Goal: Task Accomplishment & Management: Manage account settings

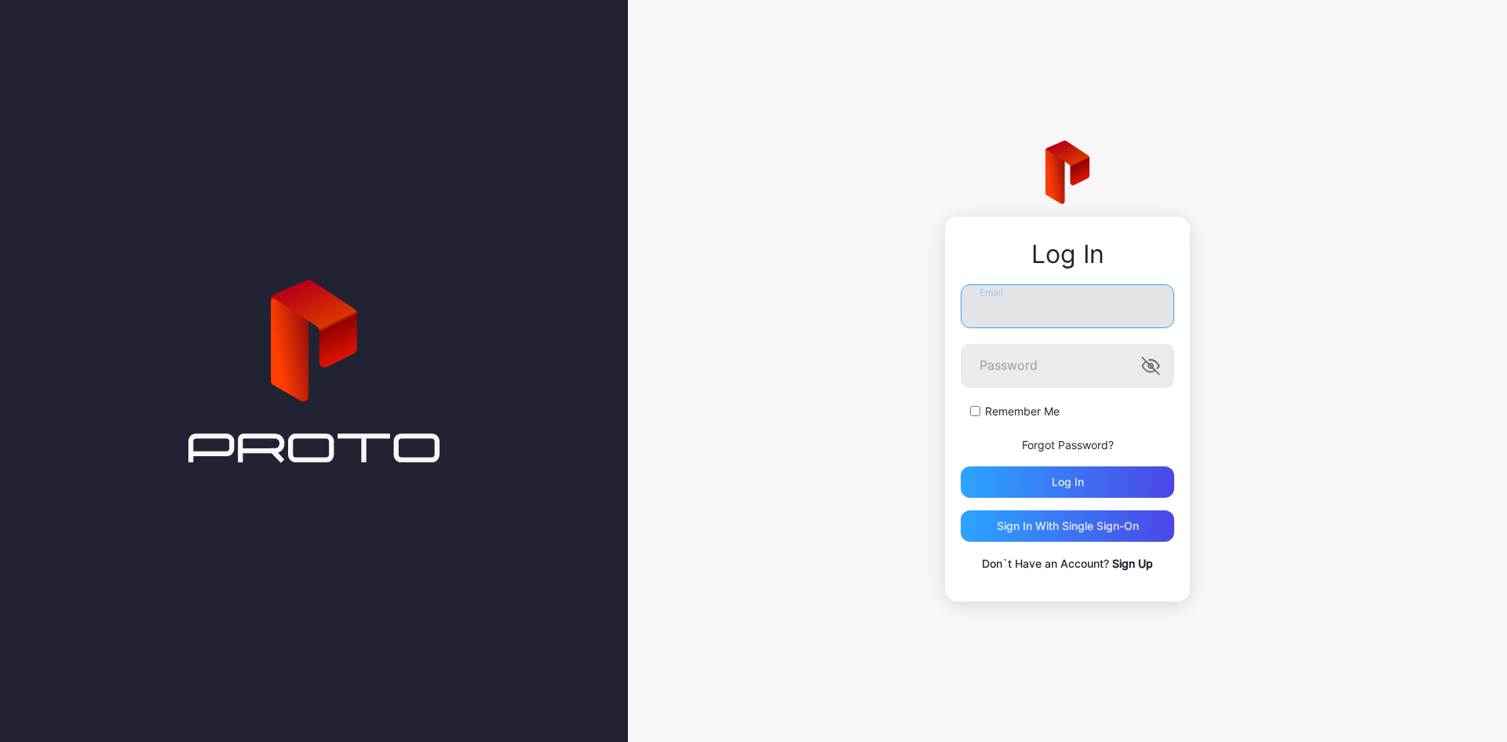
click at [1013, 305] on input "Email" at bounding box center [1067, 306] width 213 height 44
paste input "**********"
type input "**********"
click at [1015, 479] on div "Log in" at bounding box center [1067, 481] width 213 height 31
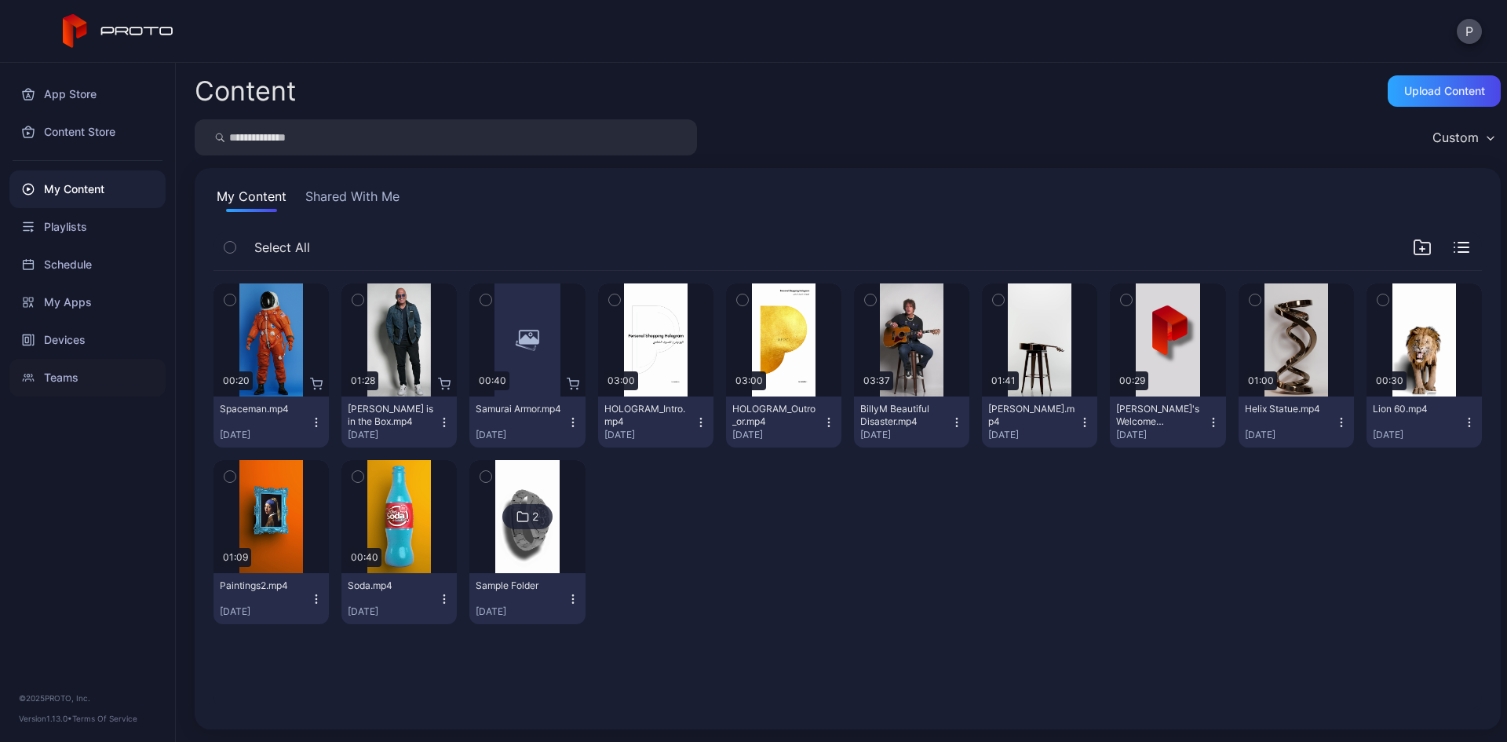
click at [46, 377] on div "Teams" at bounding box center [87, 378] width 156 height 38
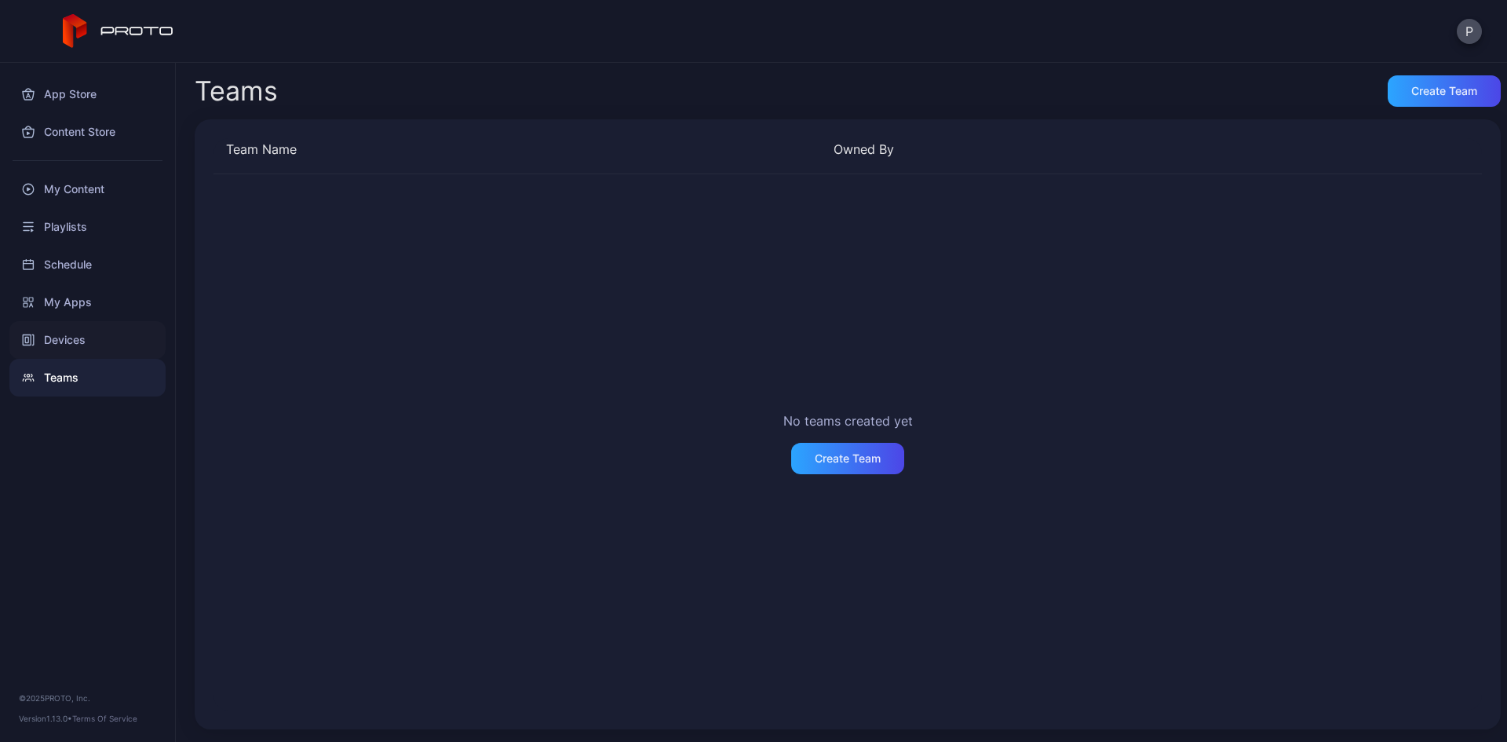
click at [53, 346] on div "Devices" at bounding box center [87, 340] width 156 height 38
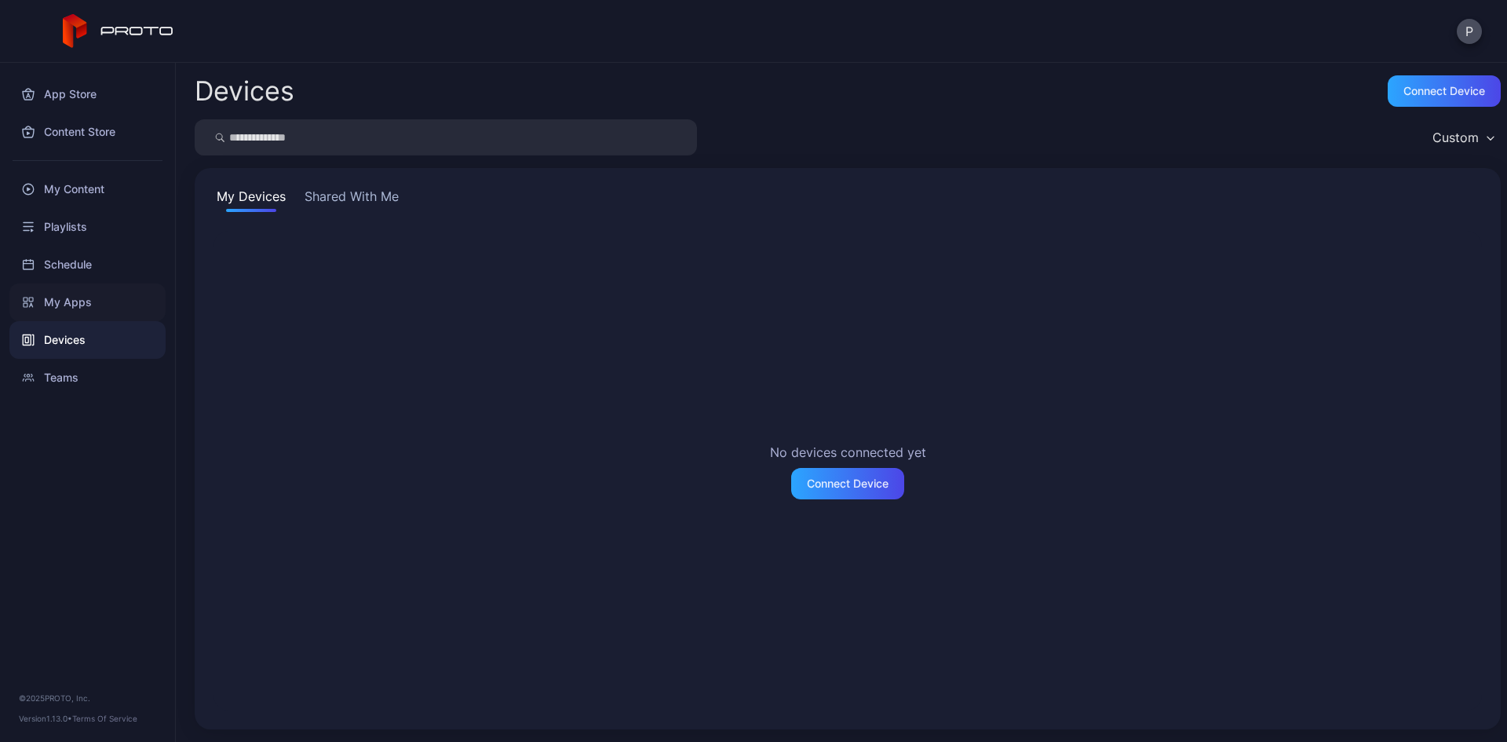
click at [64, 302] on div "My Apps" at bounding box center [87, 302] width 156 height 38
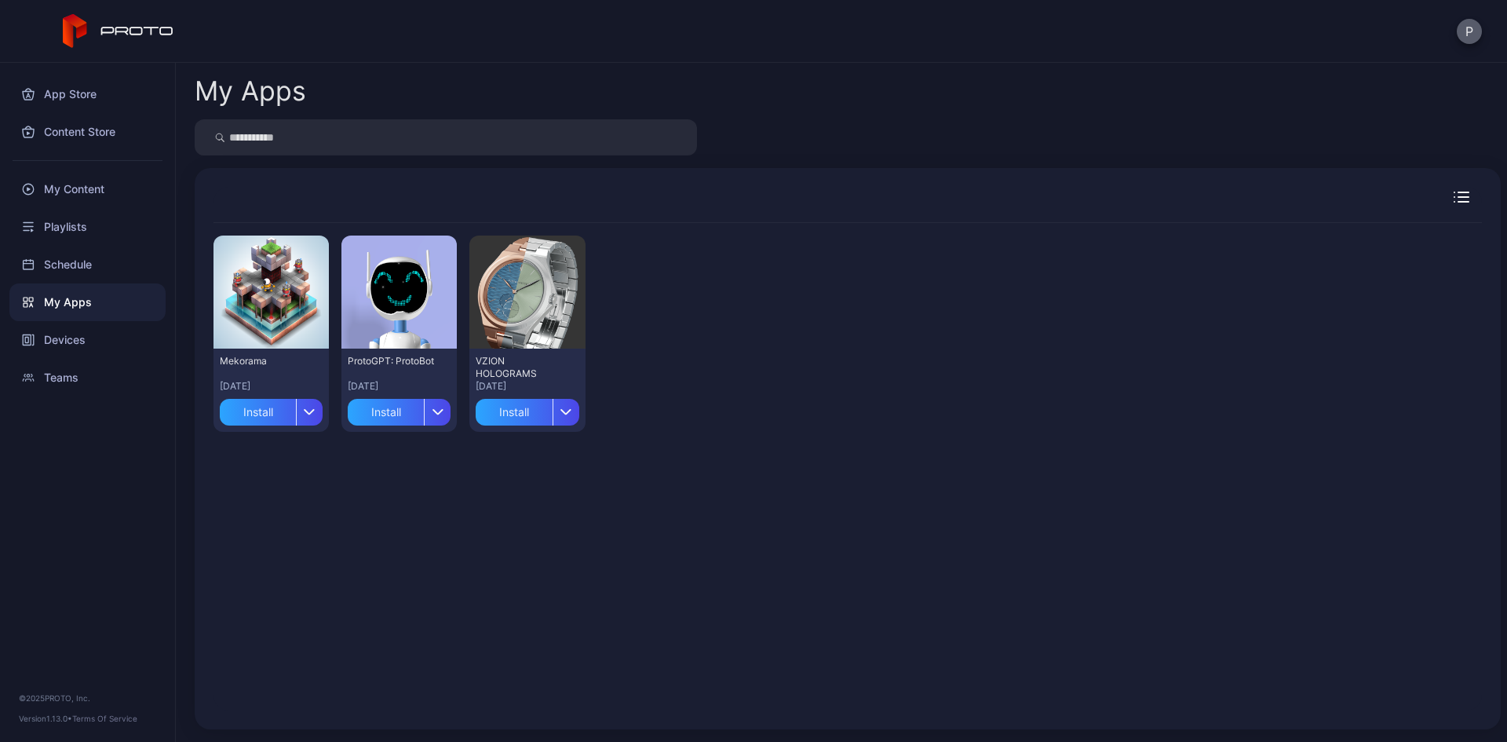
click at [1458, 35] on button "P" at bounding box center [1469, 31] width 25 height 25
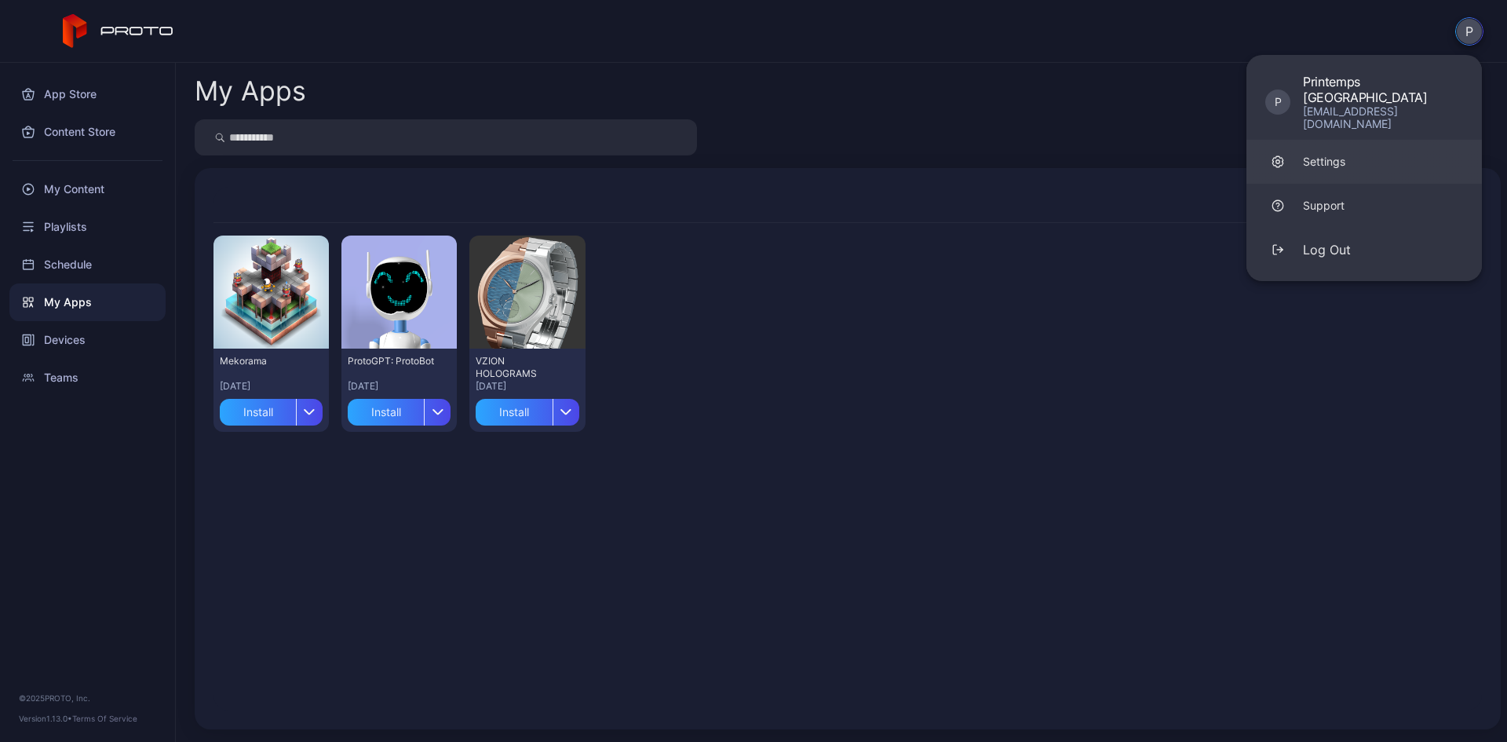
click at [1382, 140] on link "Settings" at bounding box center [1363, 162] width 235 height 44
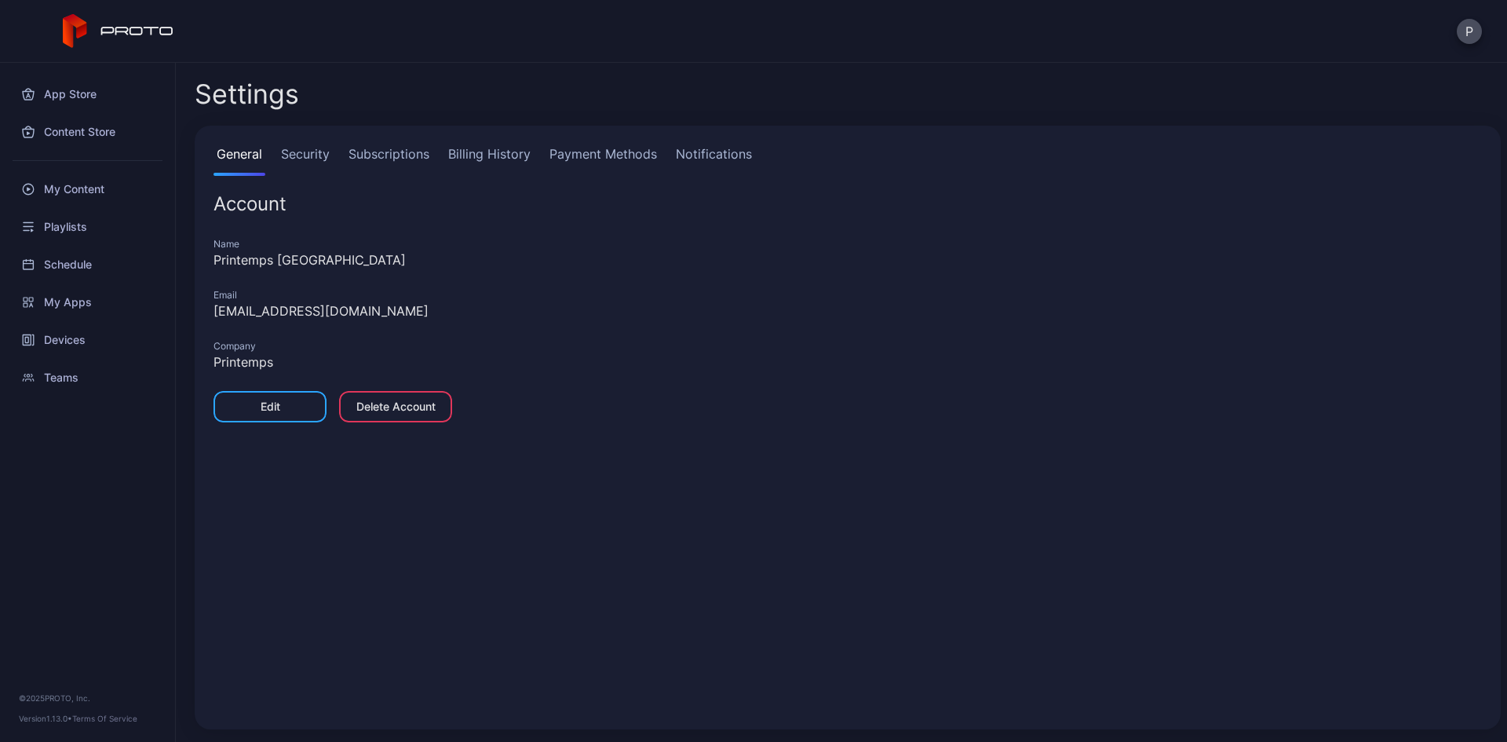
click at [512, 159] on link "Billing History" at bounding box center [489, 159] width 89 height 31
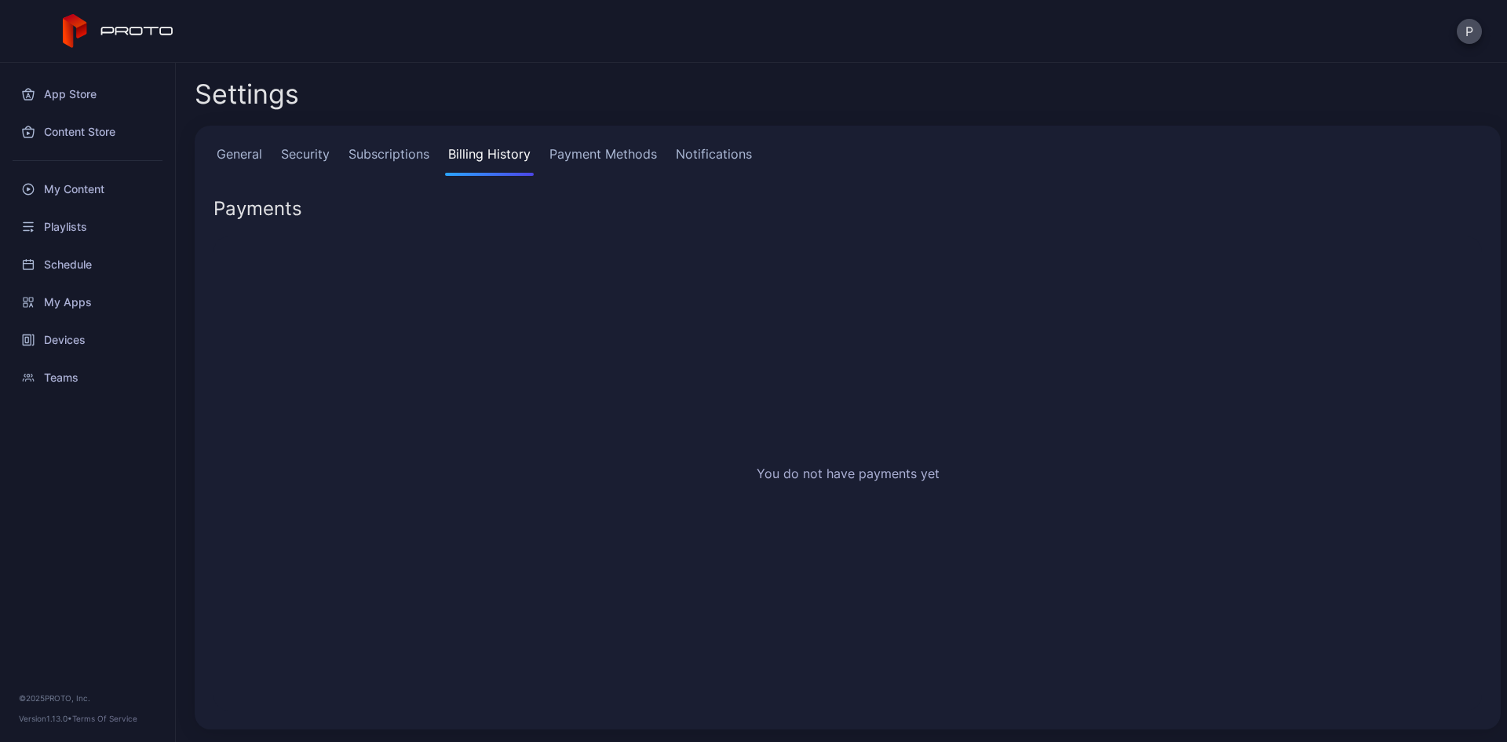
click at [414, 156] on link "Subscriptions" at bounding box center [388, 159] width 87 height 31
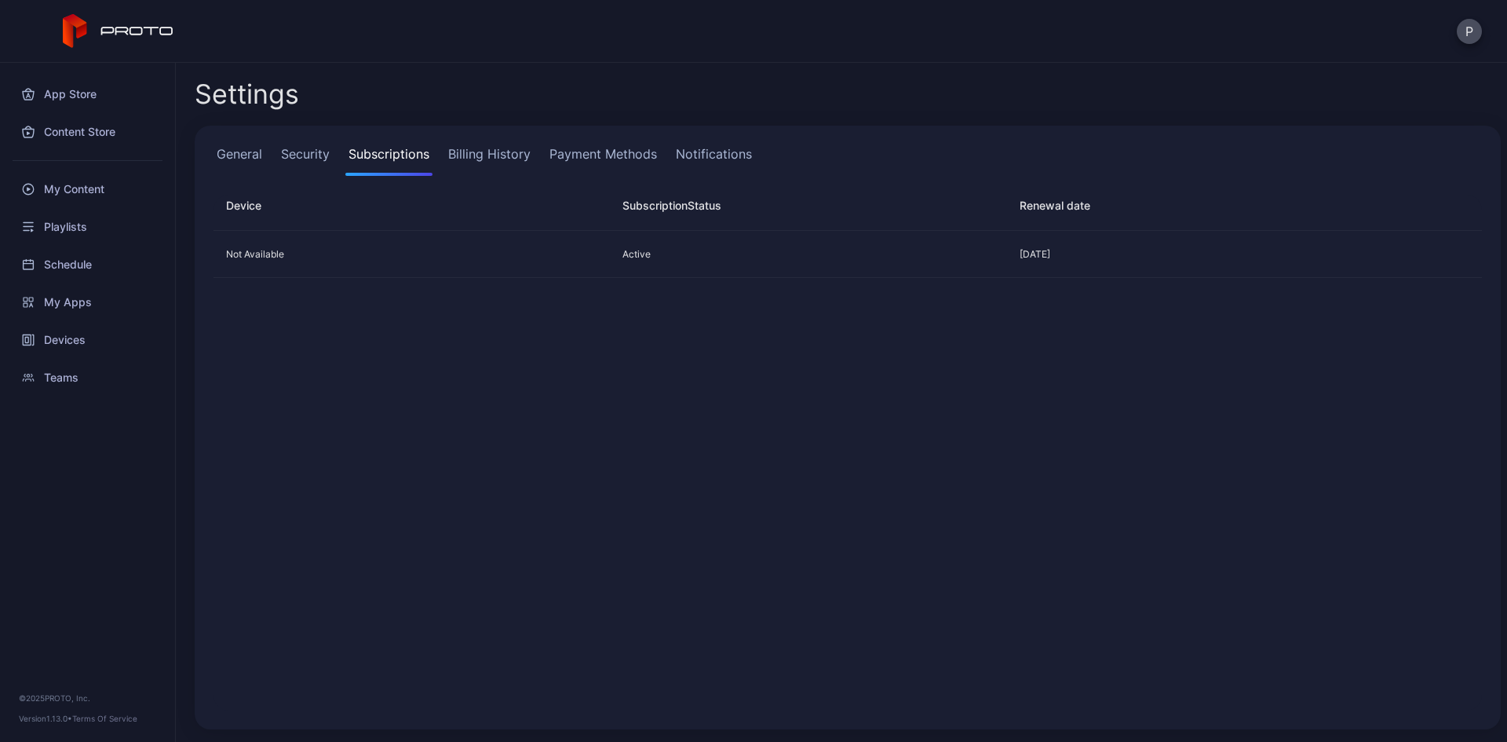
click at [254, 151] on link "General" at bounding box center [239, 159] width 52 height 31
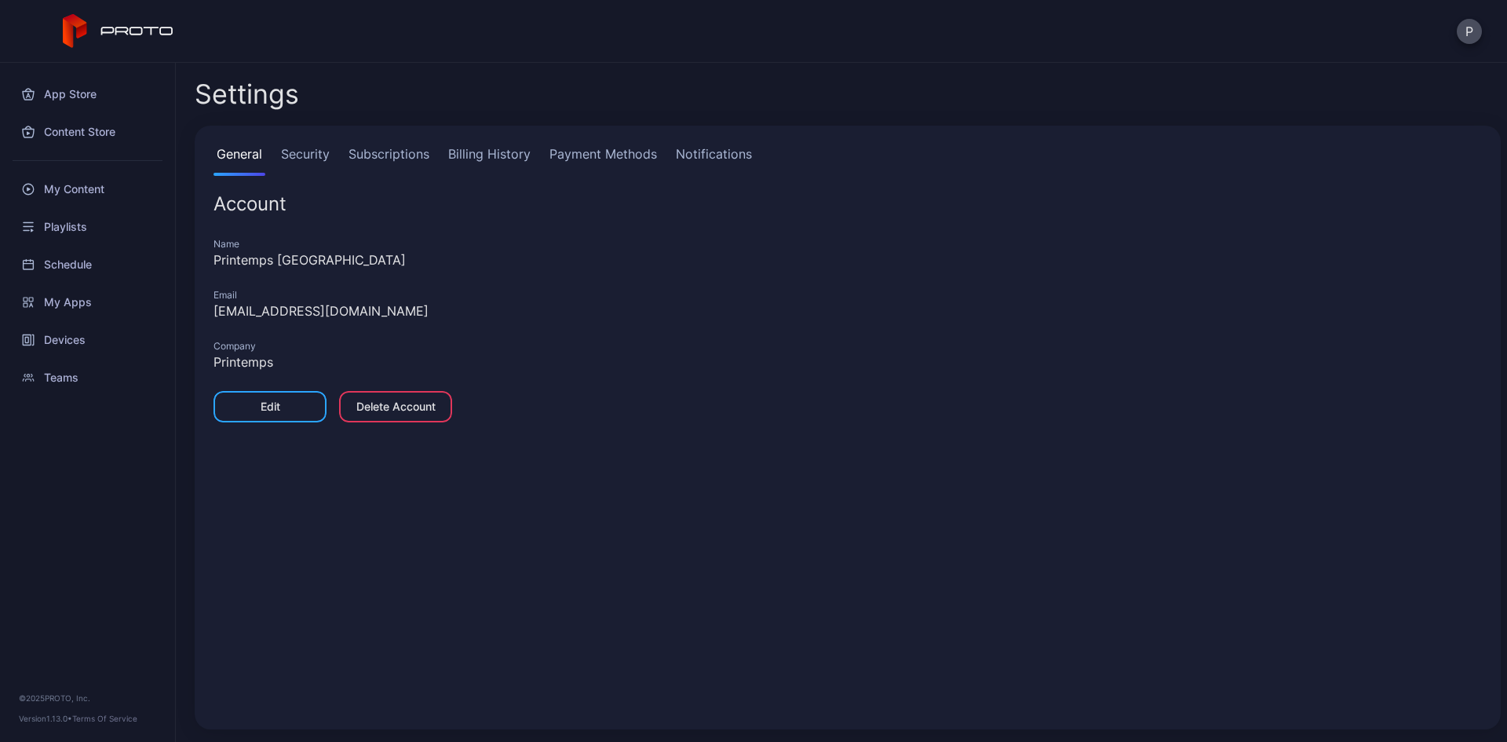
click at [483, 151] on link "Billing History" at bounding box center [489, 159] width 89 height 31
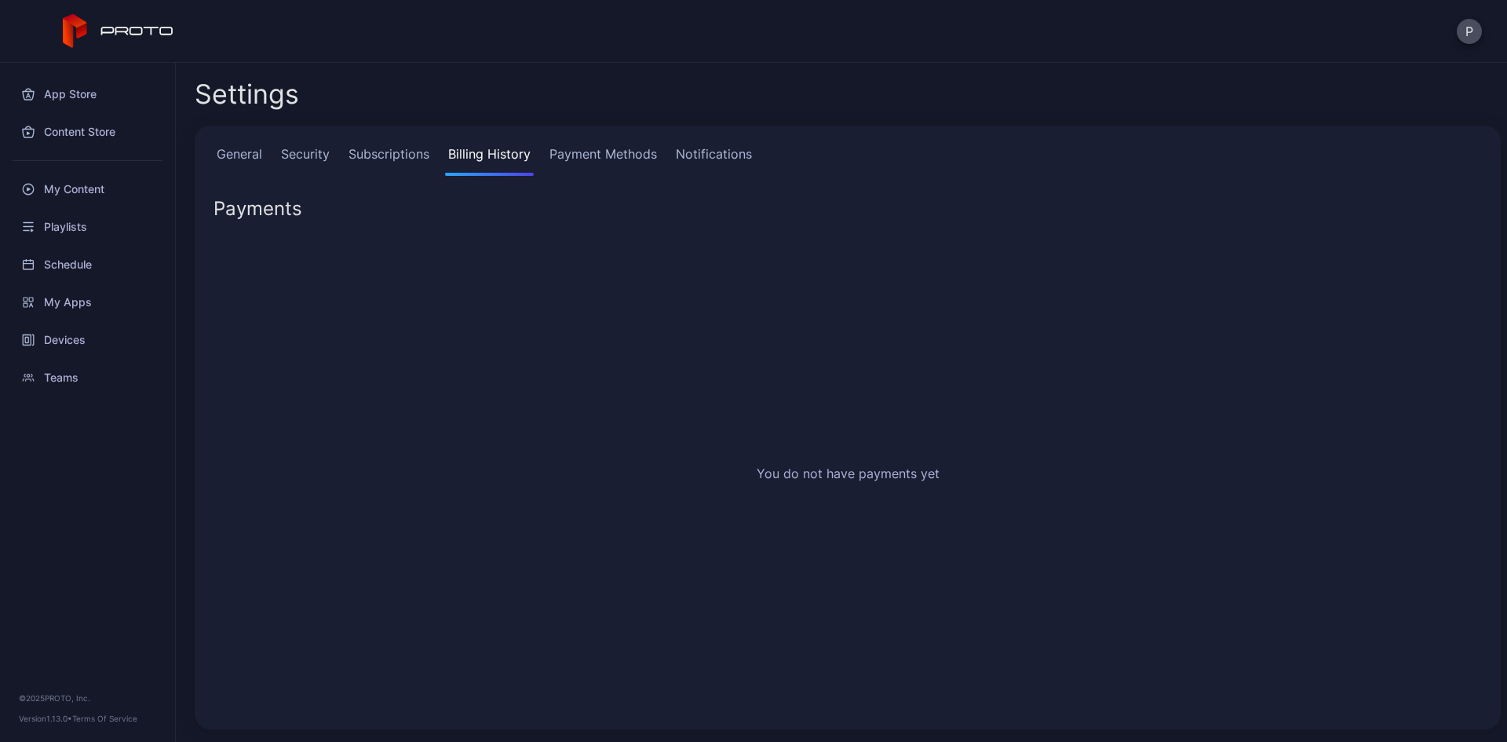
click at [371, 151] on link "Subscriptions" at bounding box center [388, 159] width 87 height 31
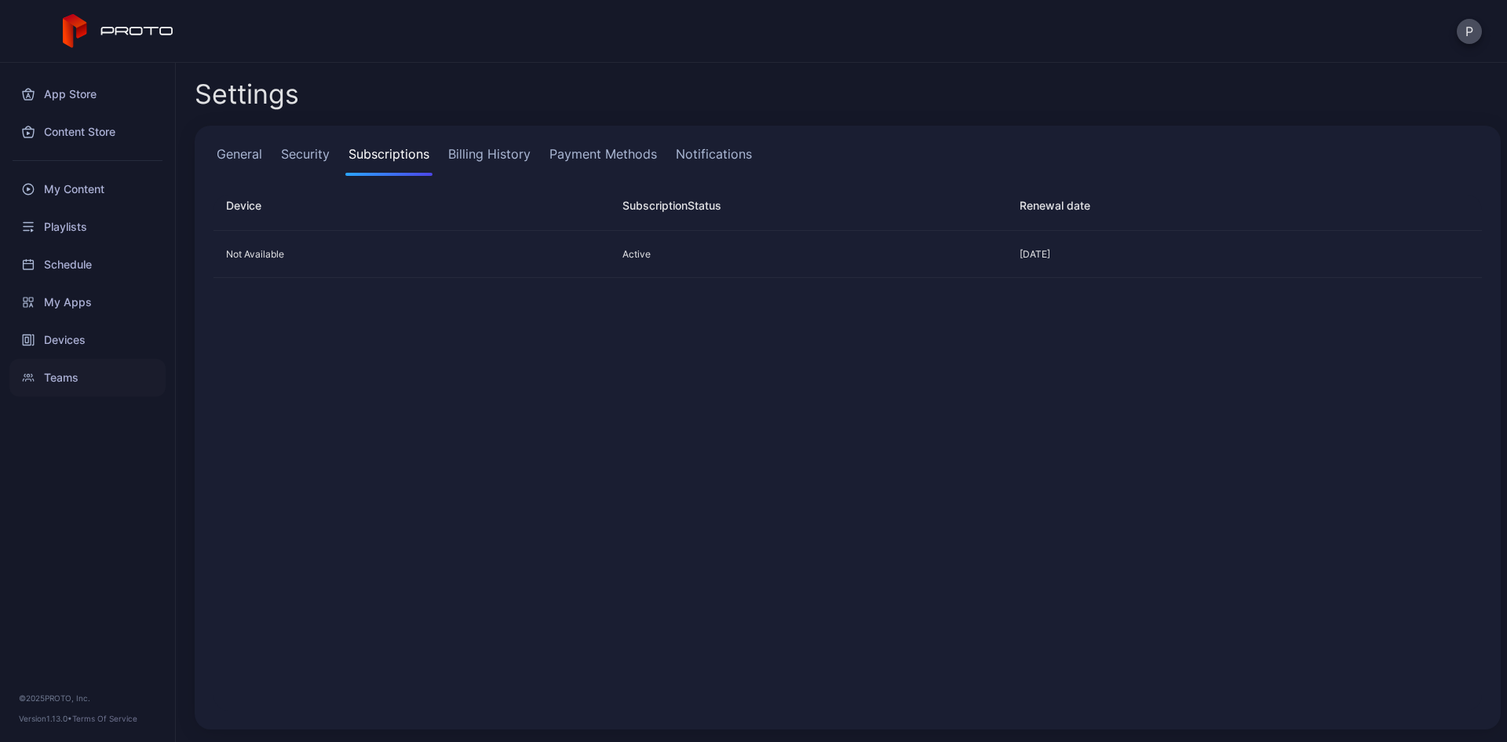
click at [58, 385] on div "Teams" at bounding box center [87, 378] width 156 height 38
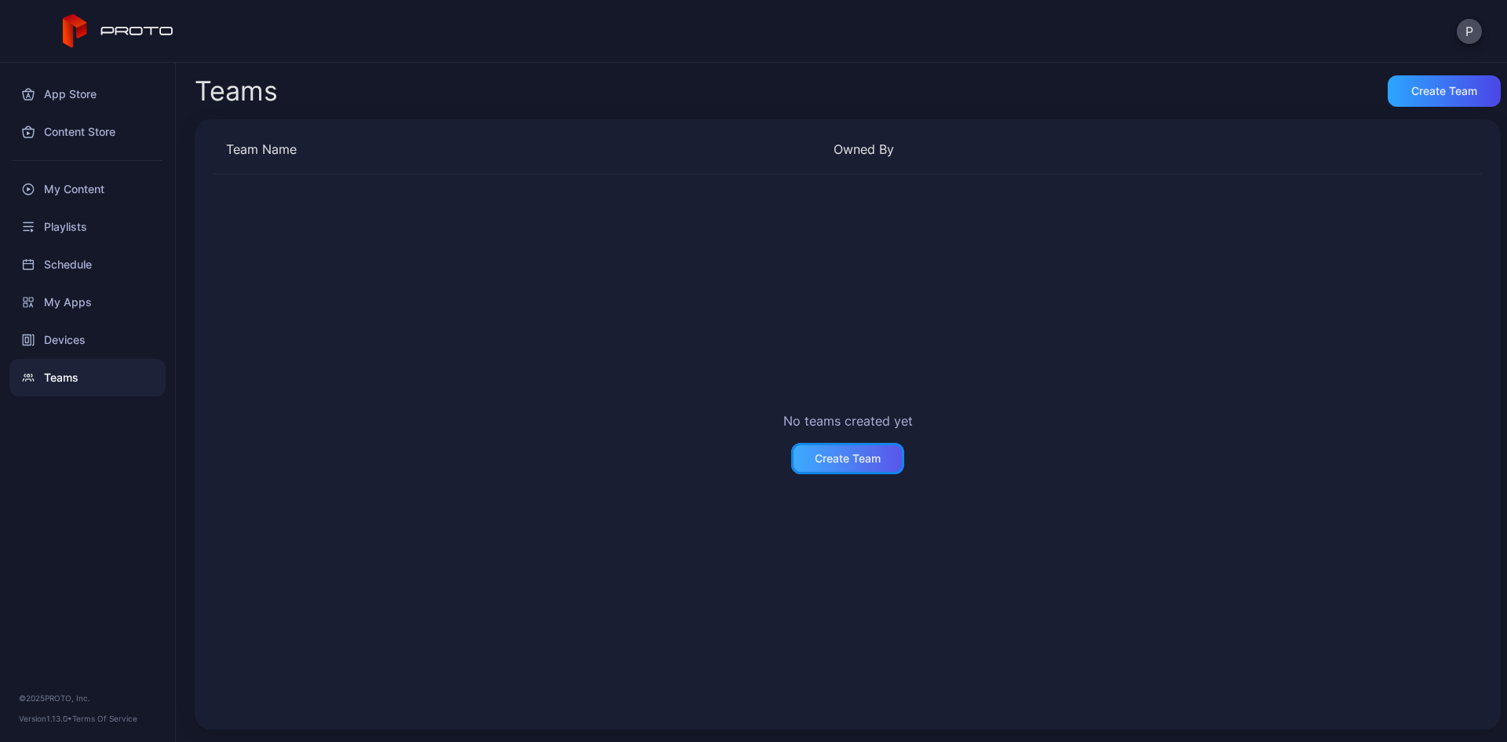
click at [853, 458] on div "Create Team" at bounding box center [848, 458] width 66 height 13
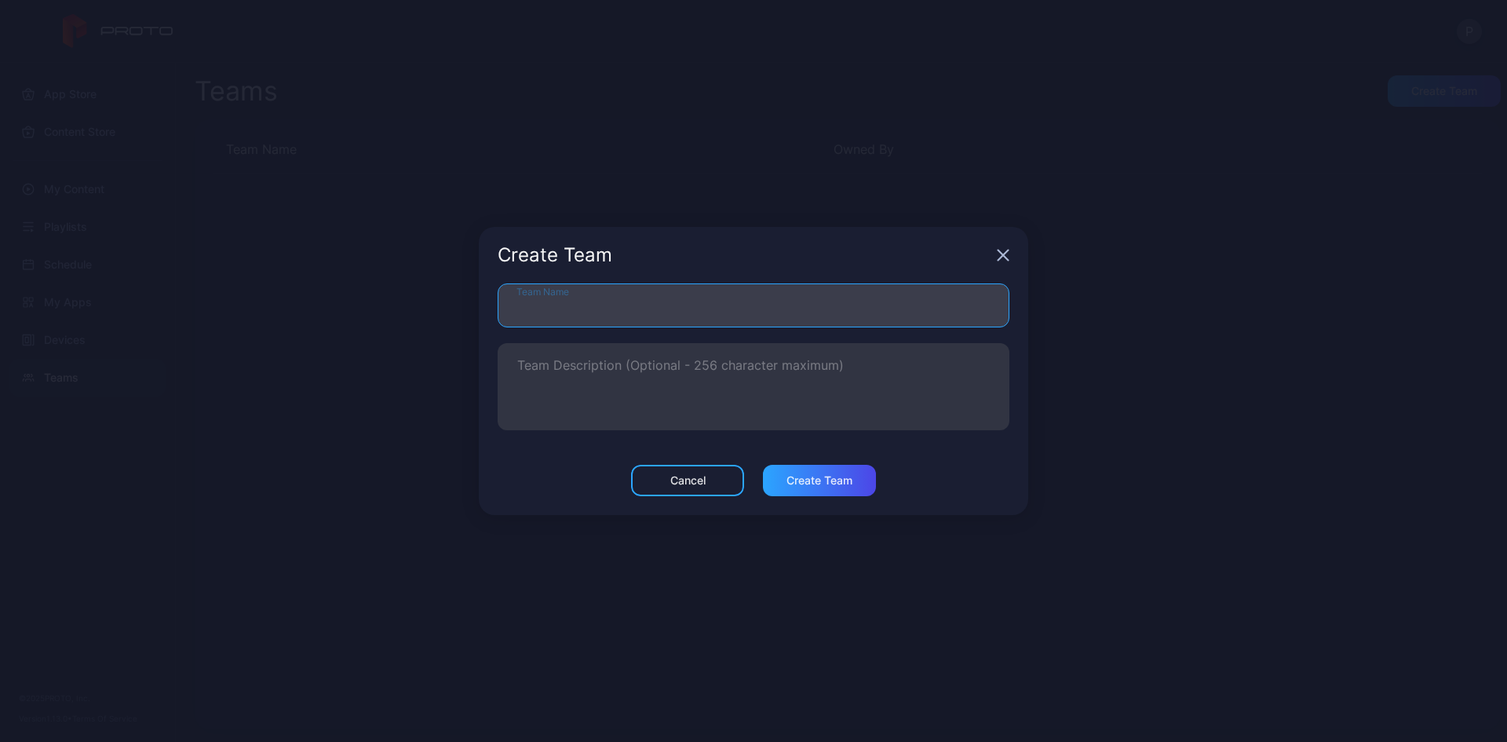
click at [622, 311] on input "Team Name" at bounding box center [754, 305] width 512 height 44
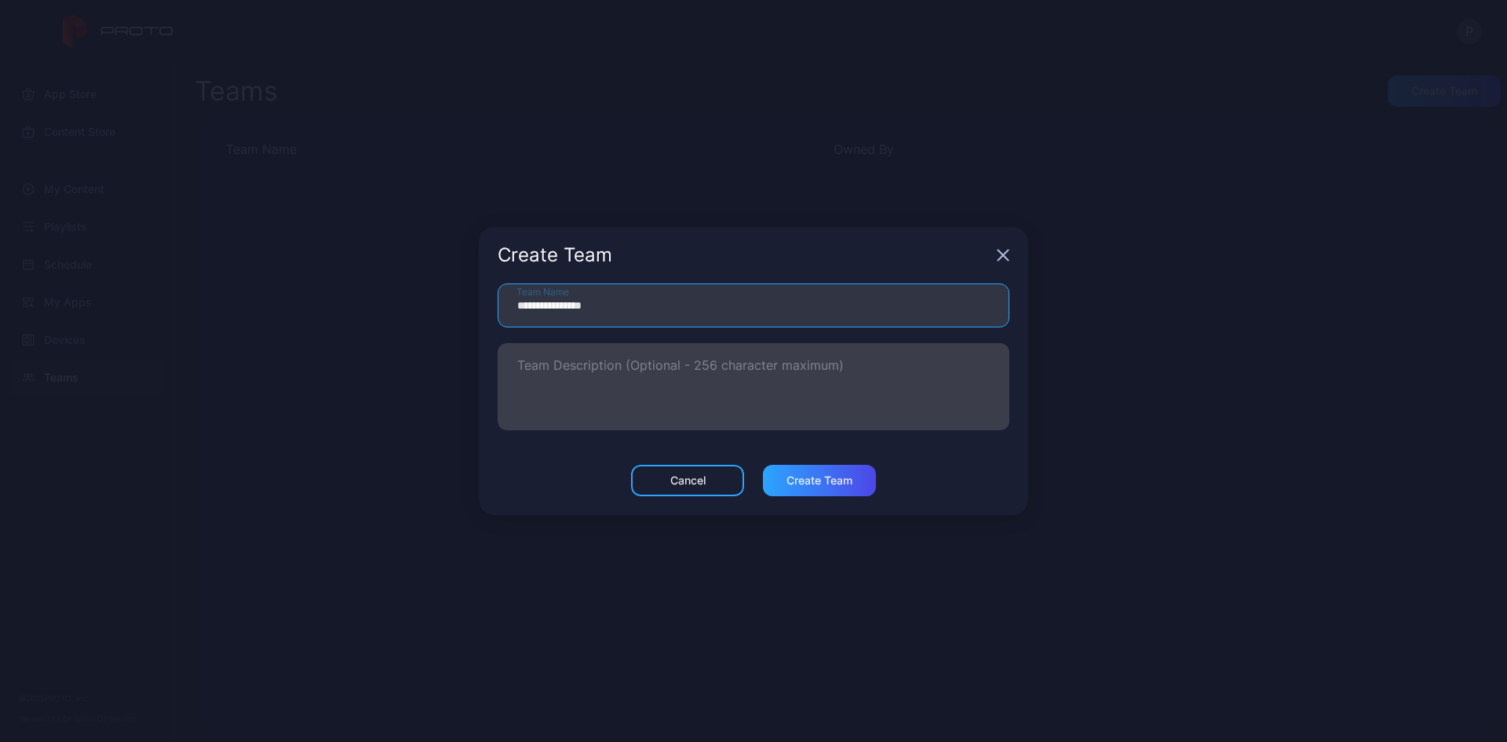
type input "**********"
click at [644, 388] on textarea "Team Description (Optional - 256 character maximum)" at bounding box center [753, 386] width 472 height 54
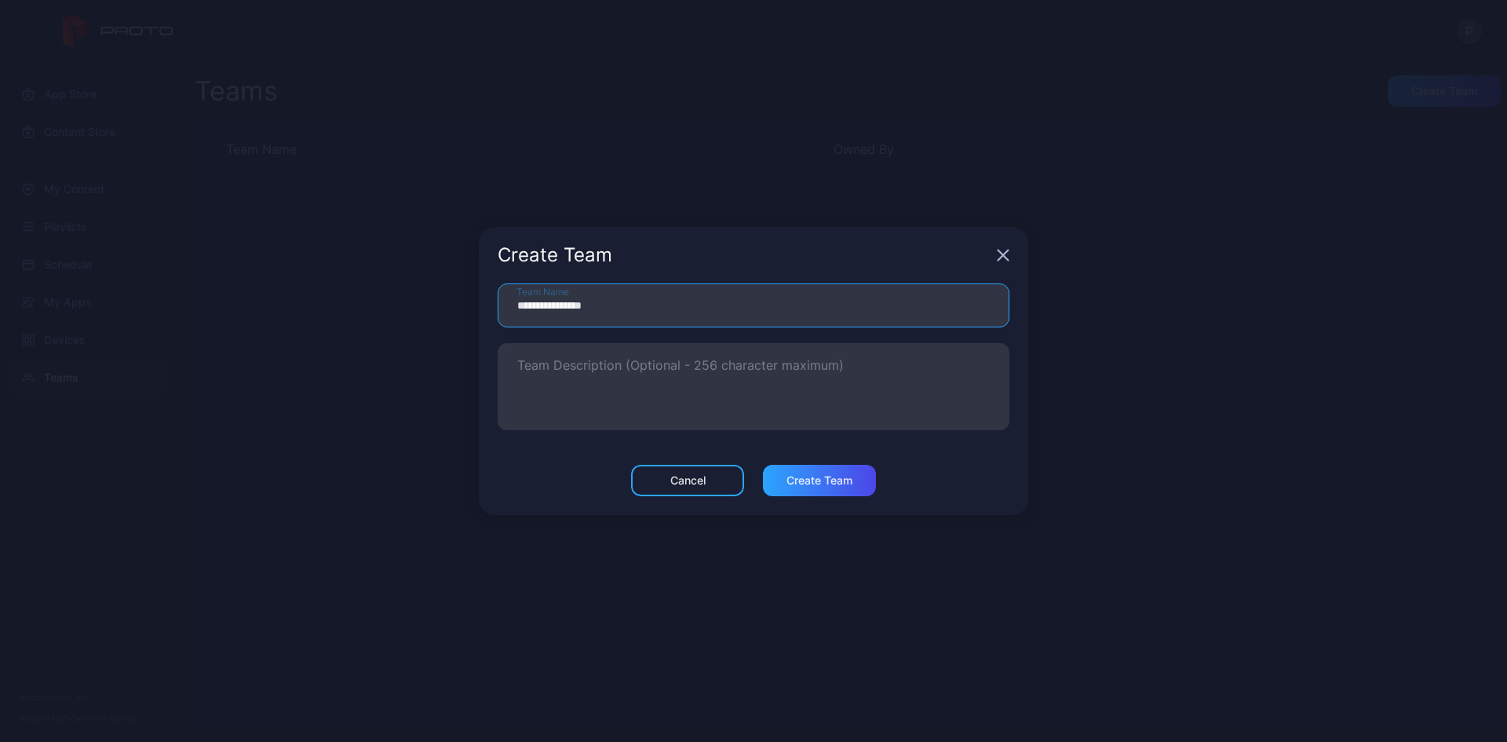
drag, startPoint x: 636, startPoint y: 309, endPoint x: 482, endPoint y: 317, distance: 154.8
click at [482, 317] on div "**********" at bounding box center [753, 373] width 549 height 181
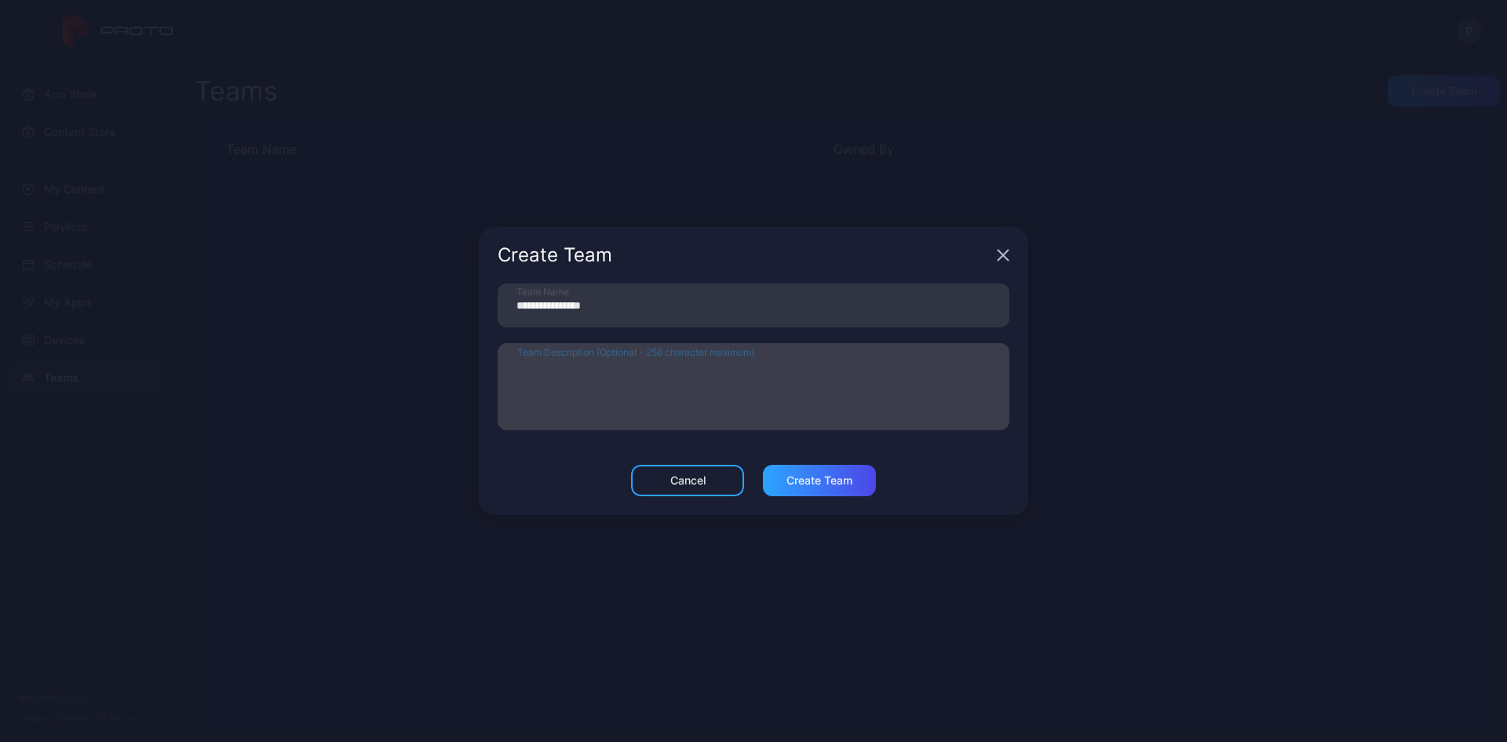
click at [599, 397] on textarea "Team Description (Optional - 256 character maximum)" at bounding box center [753, 386] width 472 height 54
paste textarea "**********"
drag, startPoint x: 693, startPoint y: 352, endPoint x: 655, endPoint y: 403, distance: 63.4
click at [502, 402] on label "**********" at bounding box center [754, 386] width 512 height 87
click at [517, 402] on textarea "**********" at bounding box center [753, 386] width 472 height 54
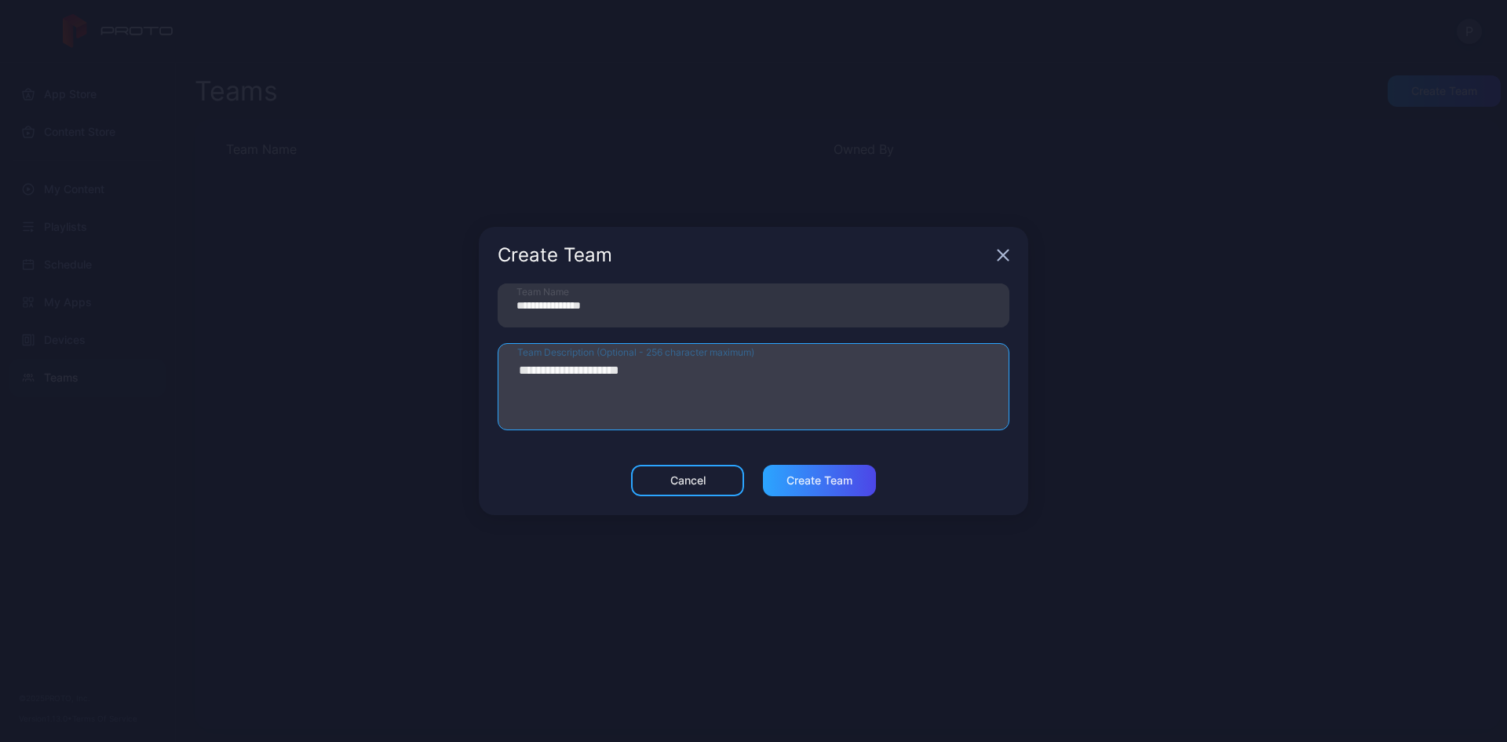
click at [633, 377] on textarea "**********" at bounding box center [753, 386] width 472 height 54
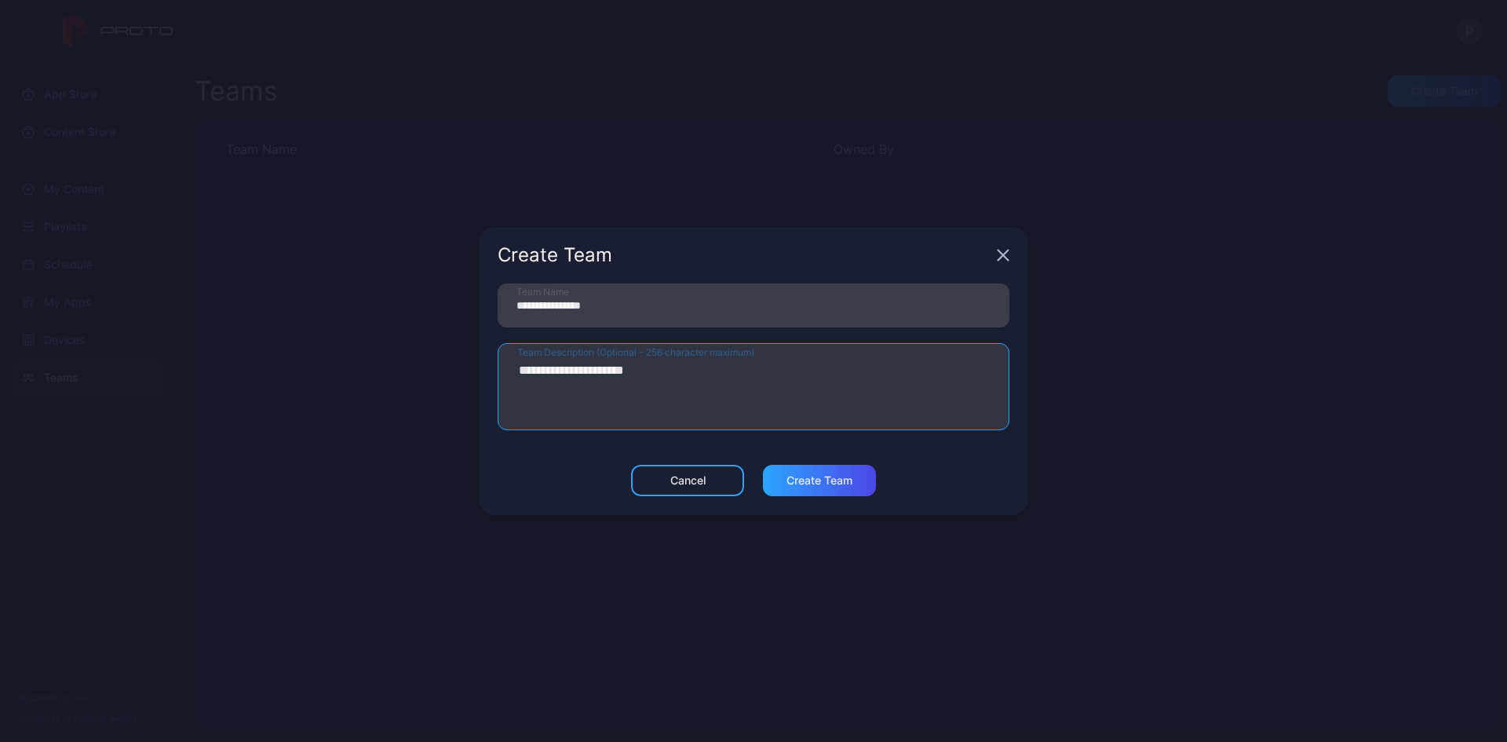
type textarea "**********"
click at [627, 306] on input "**********" at bounding box center [754, 305] width 512 height 44
paste input "*******"
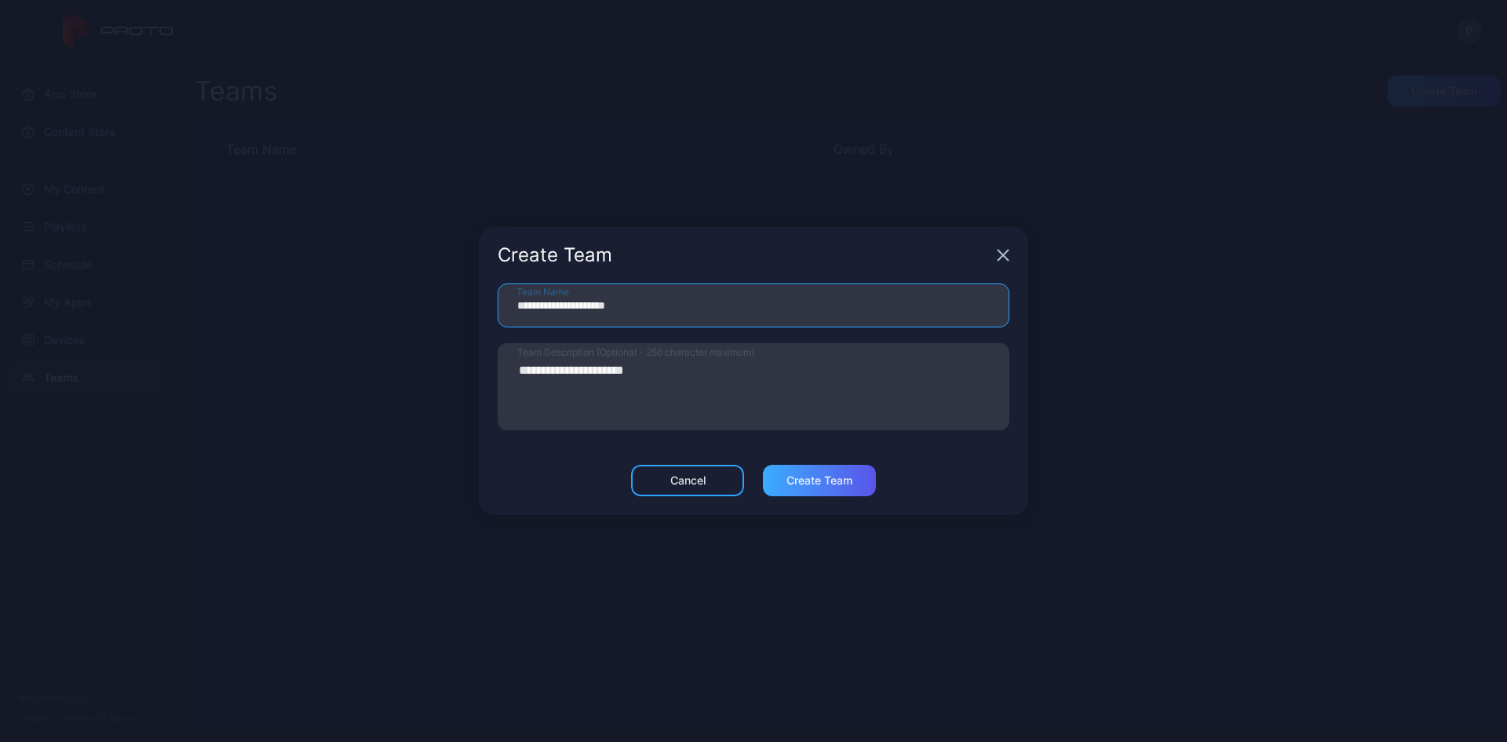
type input "**********"
click at [801, 480] on div "Create Team" at bounding box center [819, 480] width 66 height 13
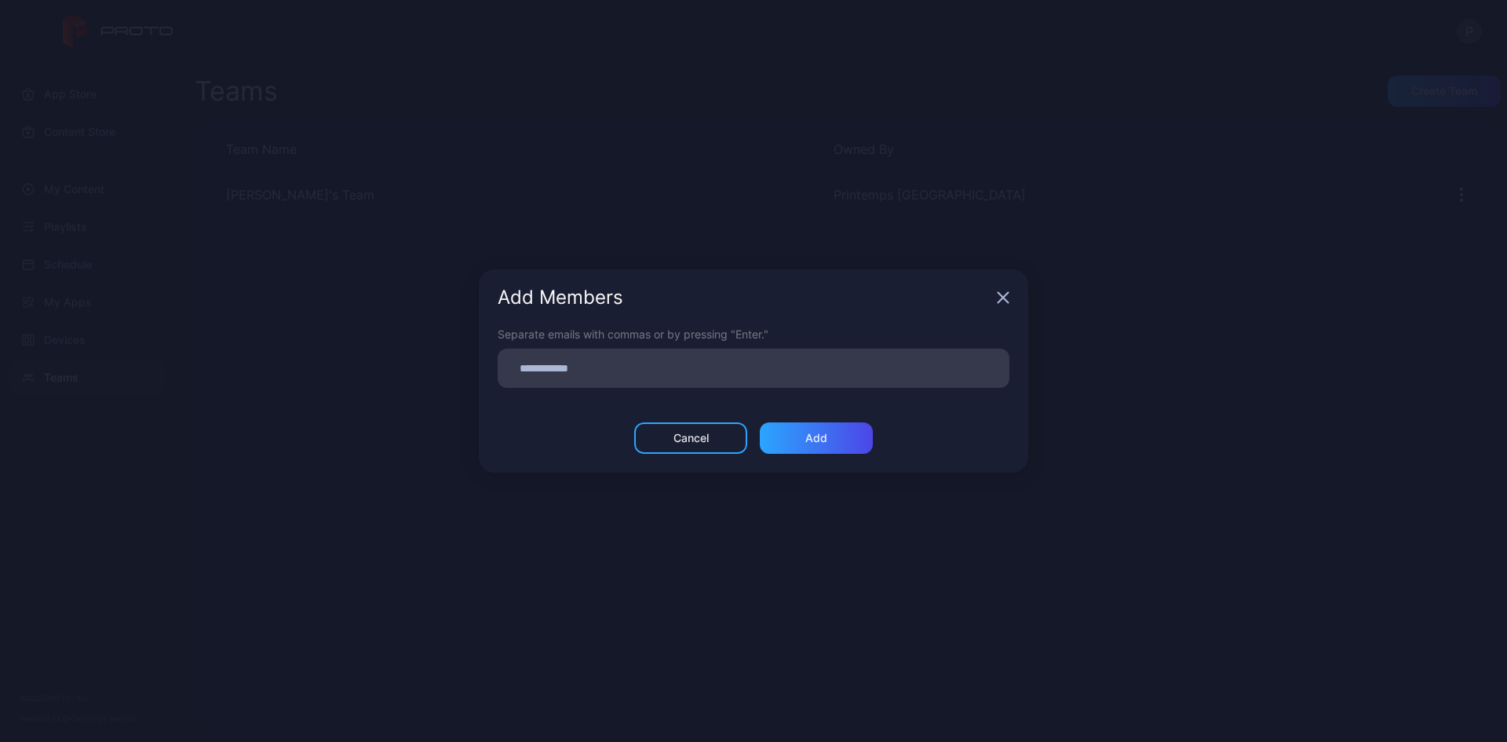
click at [582, 377] on div at bounding box center [758, 368] width 502 height 30
click at [571, 367] on input at bounding box center [753, 368] width 493 height 20
paste input
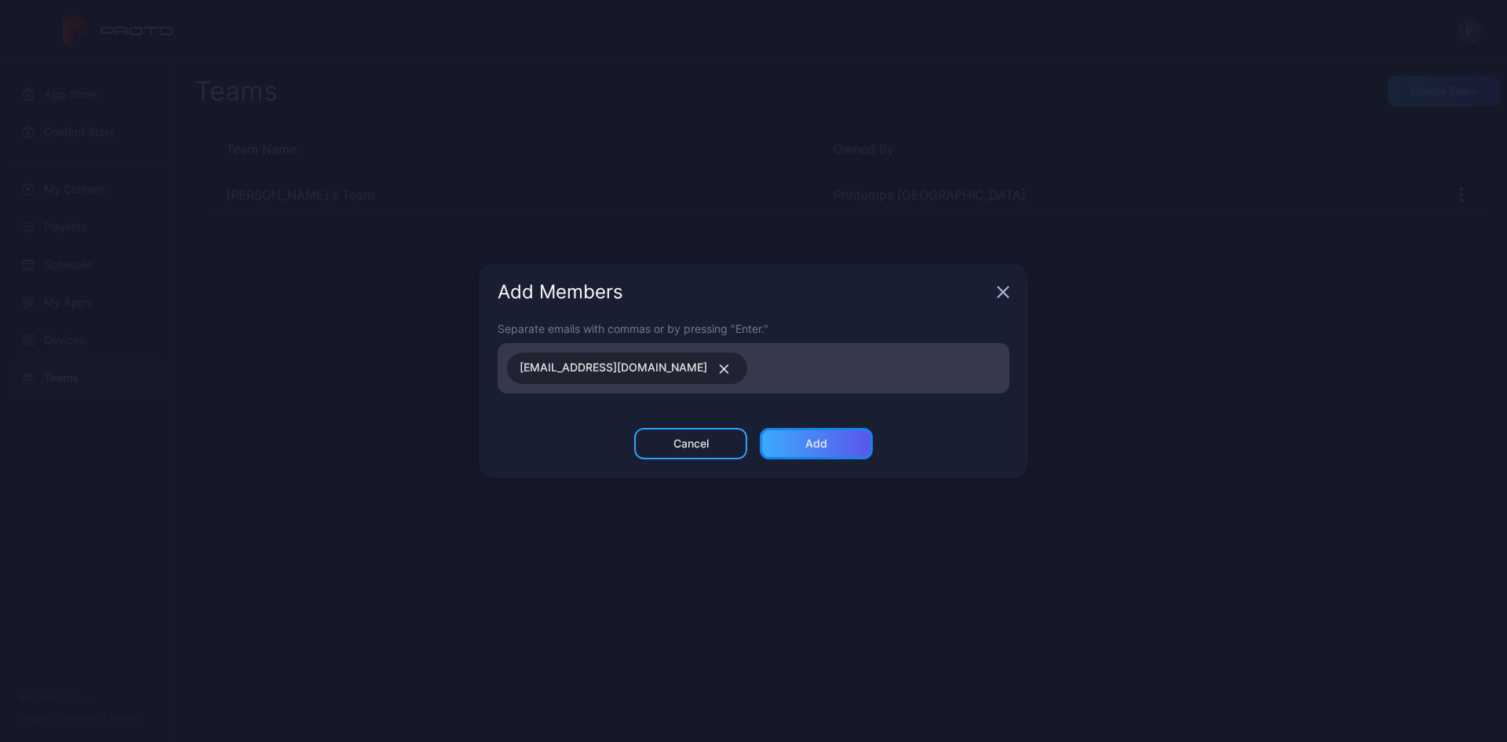
click at [855, 446] on div "Add" at bounding box center [816, 443] width 113 height 31
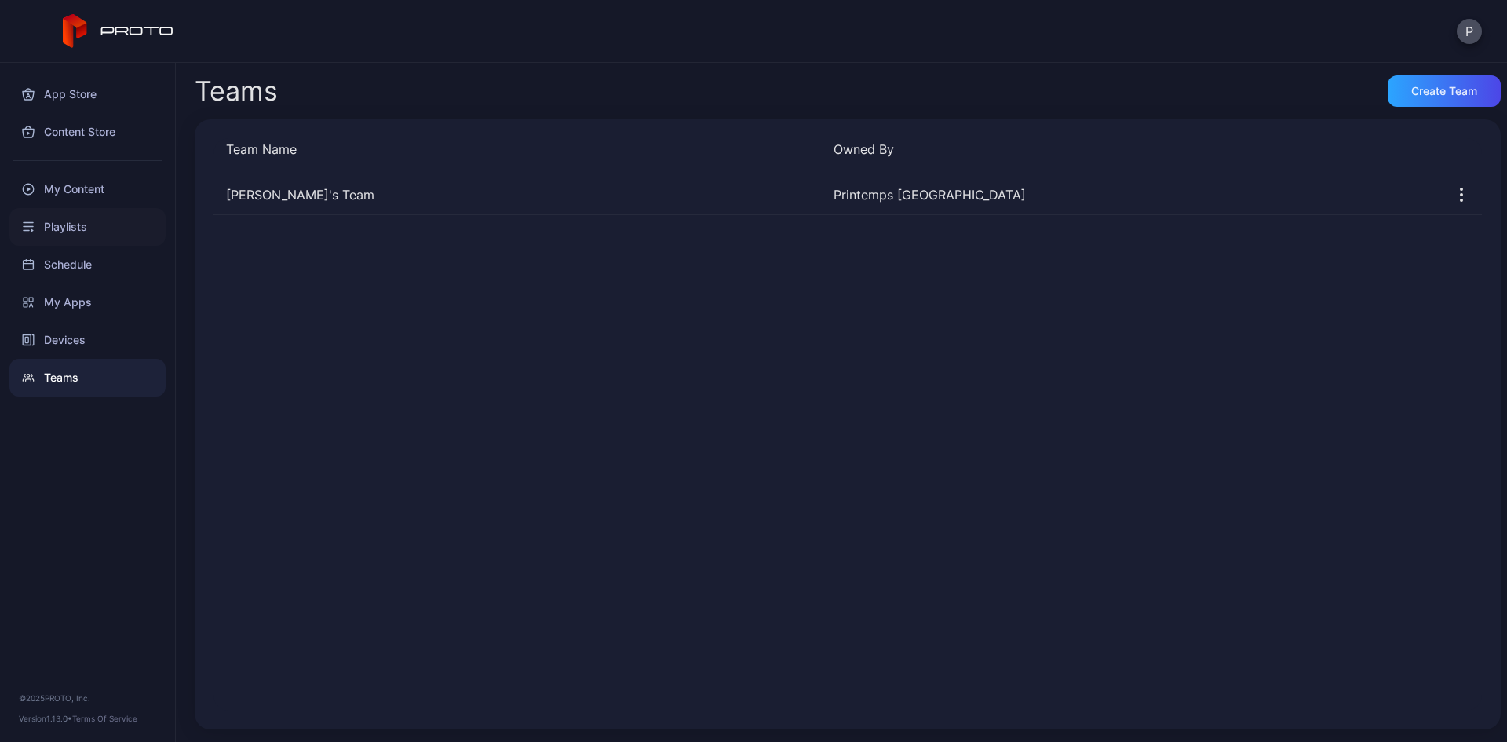
click at [66, 219] on div "Playlists" at bounding box center [87, 227] width 156 height 38
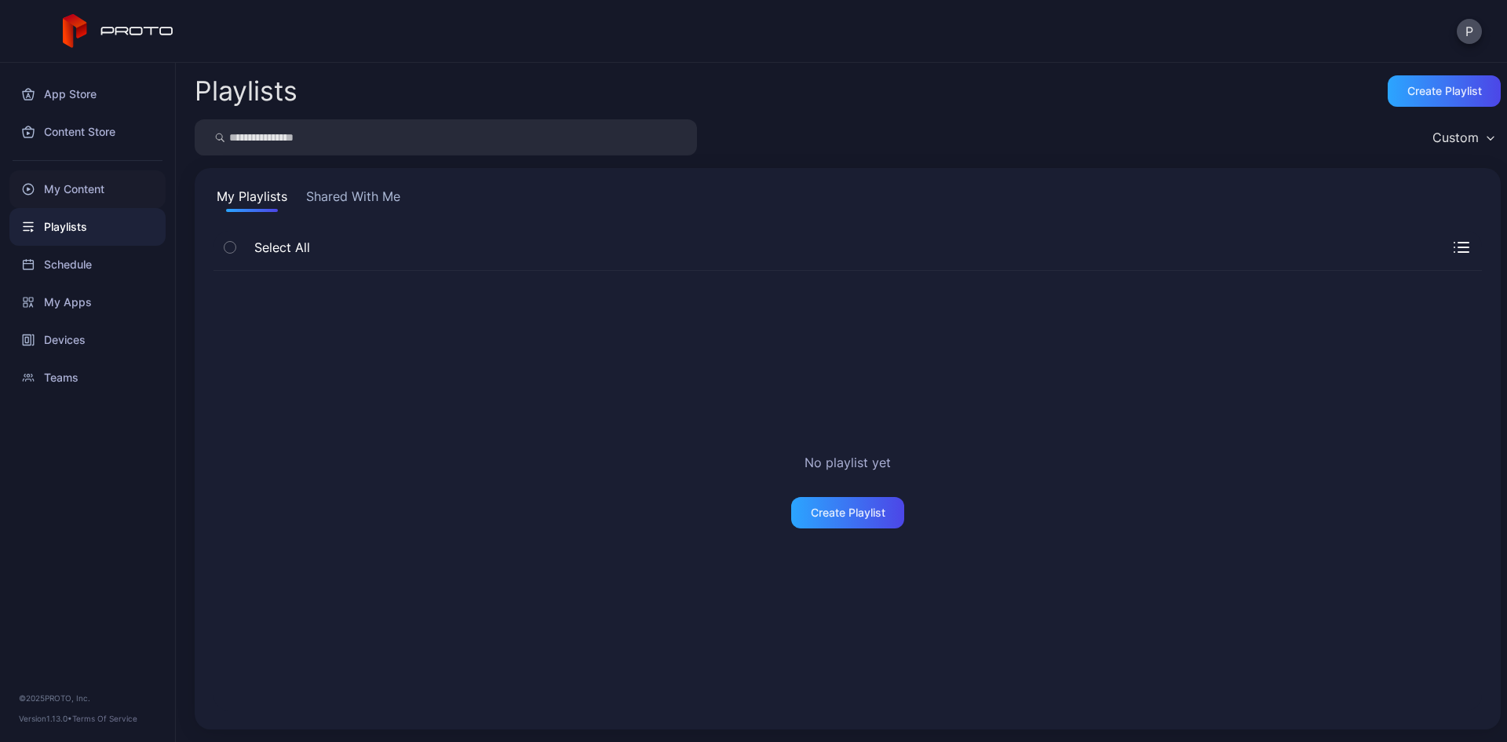
click at [82, 197] on div "My Content" at bounding box center [87, 189] width 156 height 38
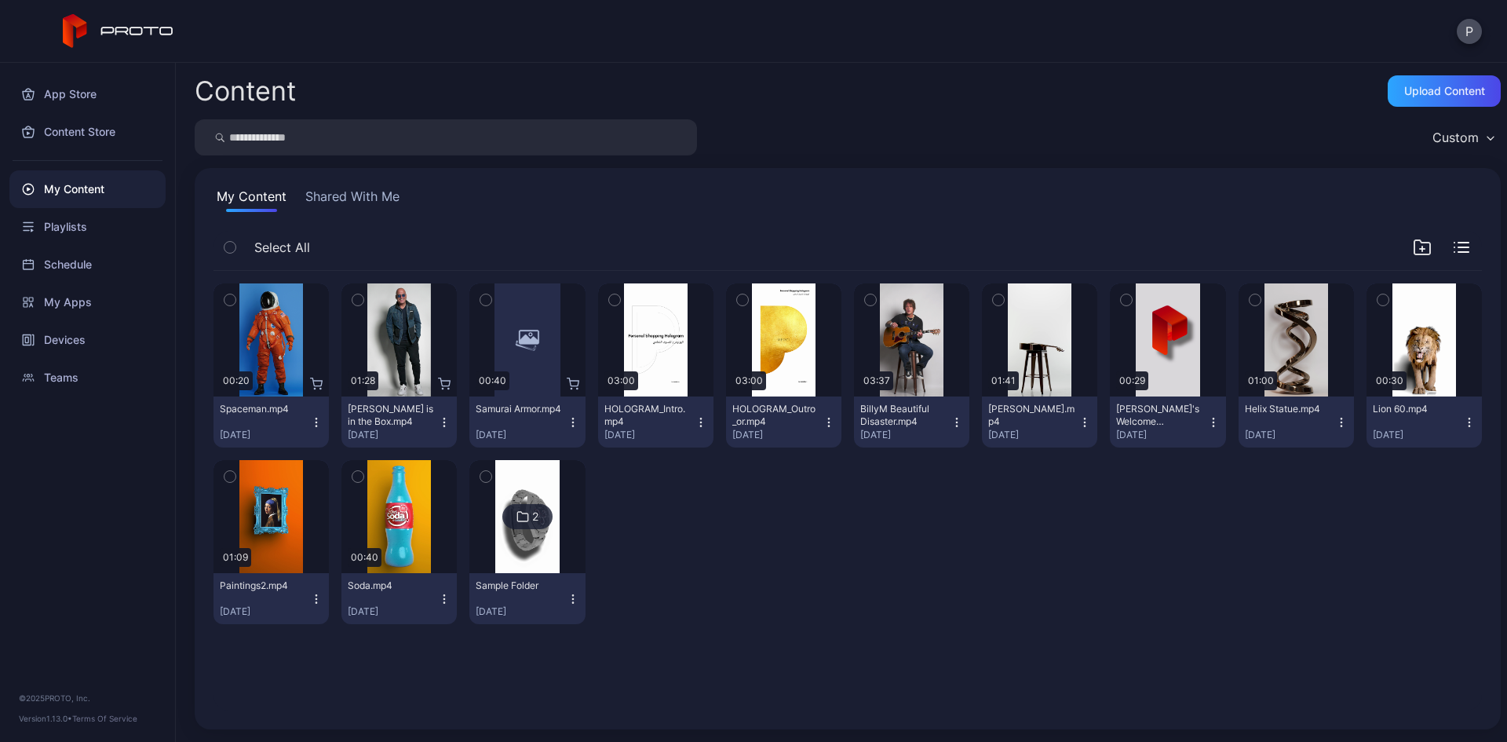
click at [368, 189] on button "Shared With Me" at bounding box center [352, 199] width 100 height 25
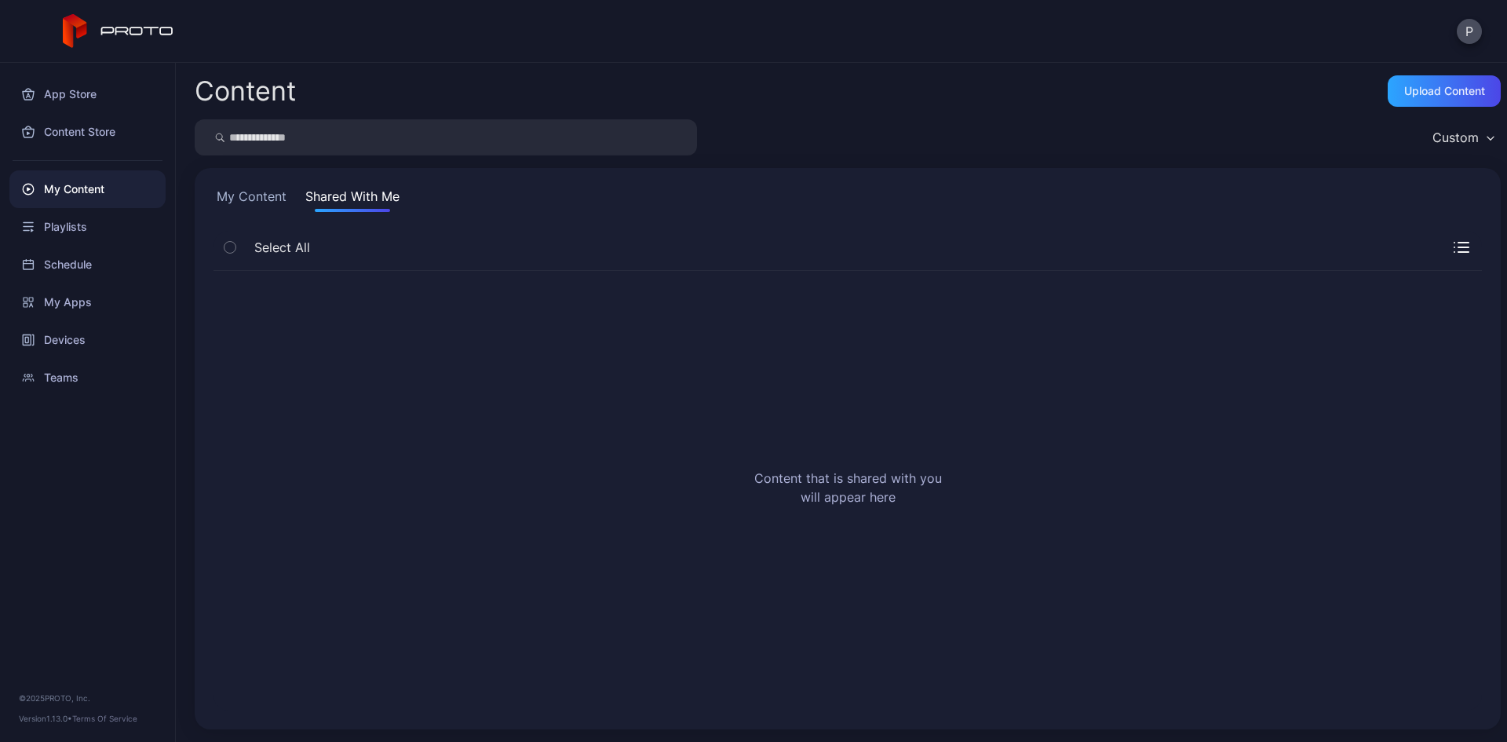
click at [228, 194] on button "My Content" at bounding box center [251, 199] width 76 height 25
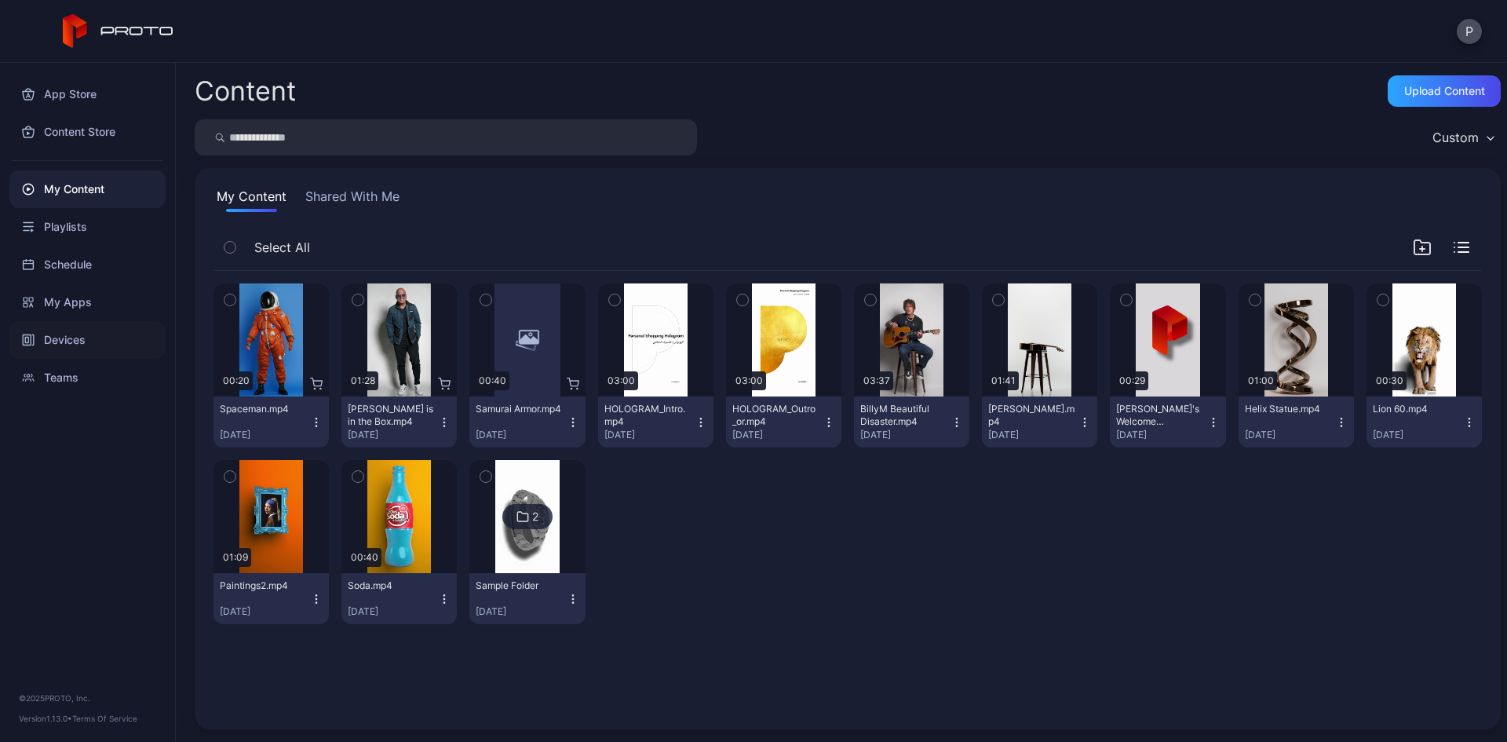
click at [100, 346] on div "Devices" at bounding box center [87, 340] width 156 height 38
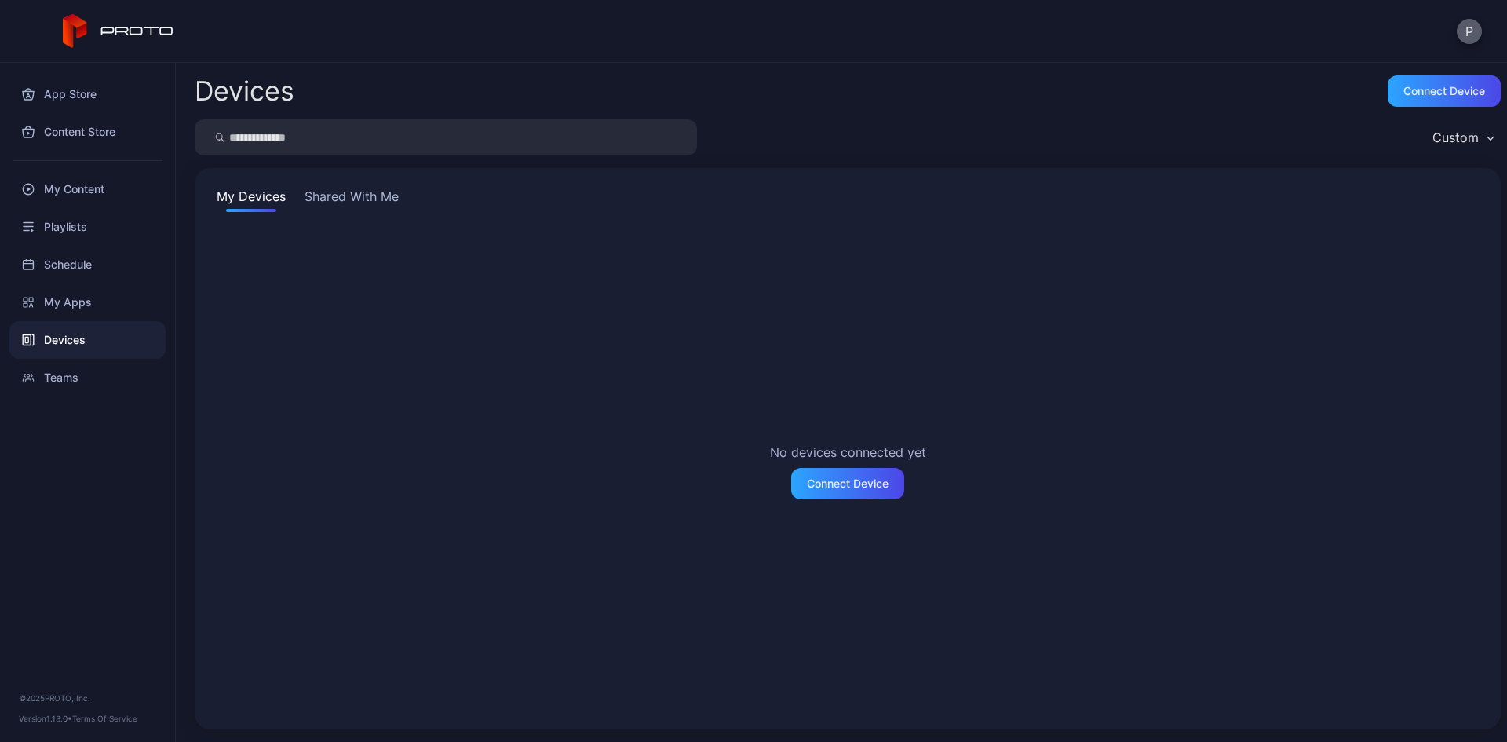
click at [1466, 33] on button "P" at bounding box center [1469, 31] width 25 height 25
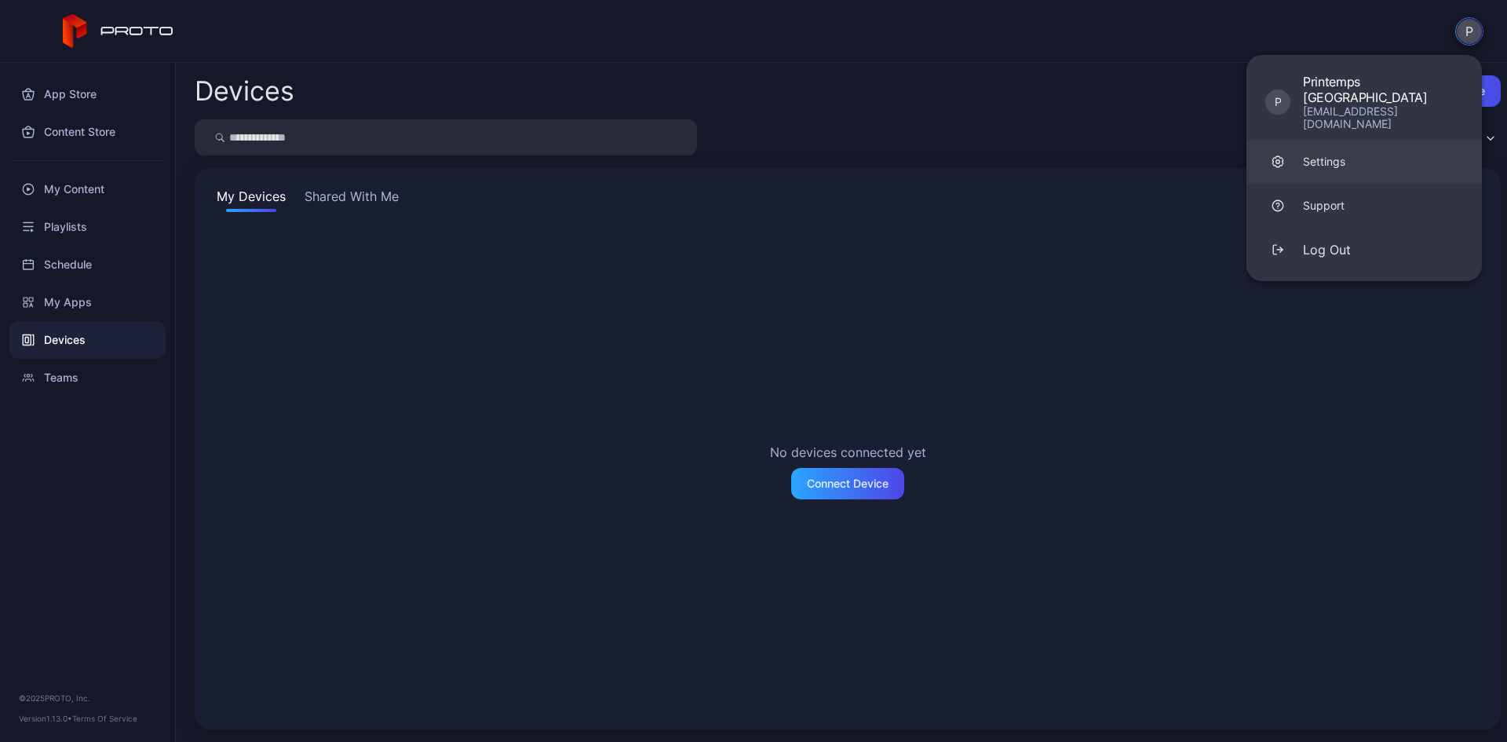
click at [1345, 154] on div "Settings" at bounding box center [1324, 162] width 42 height 16
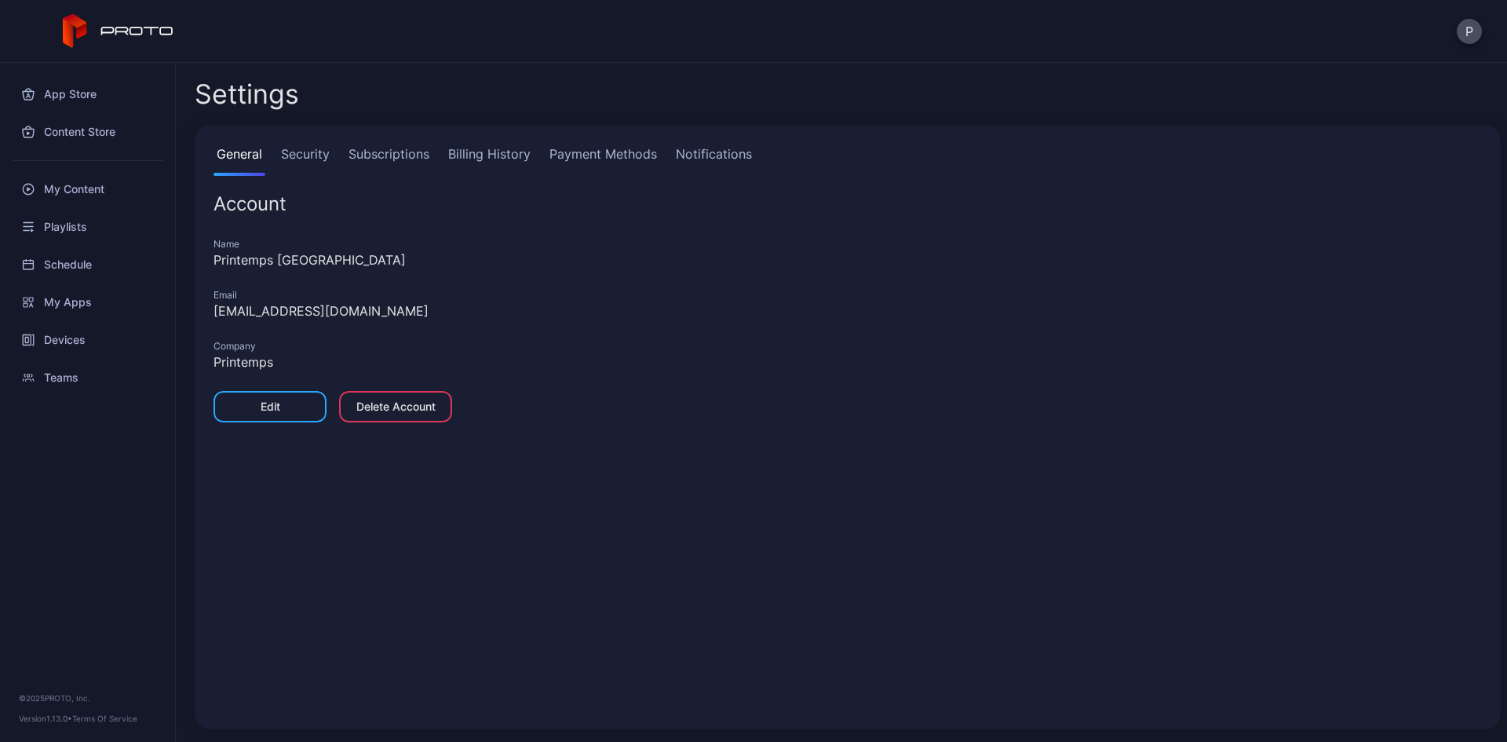
click at [299, 163] on link "Security" at bounding box center [305, 159] width 55 height 31
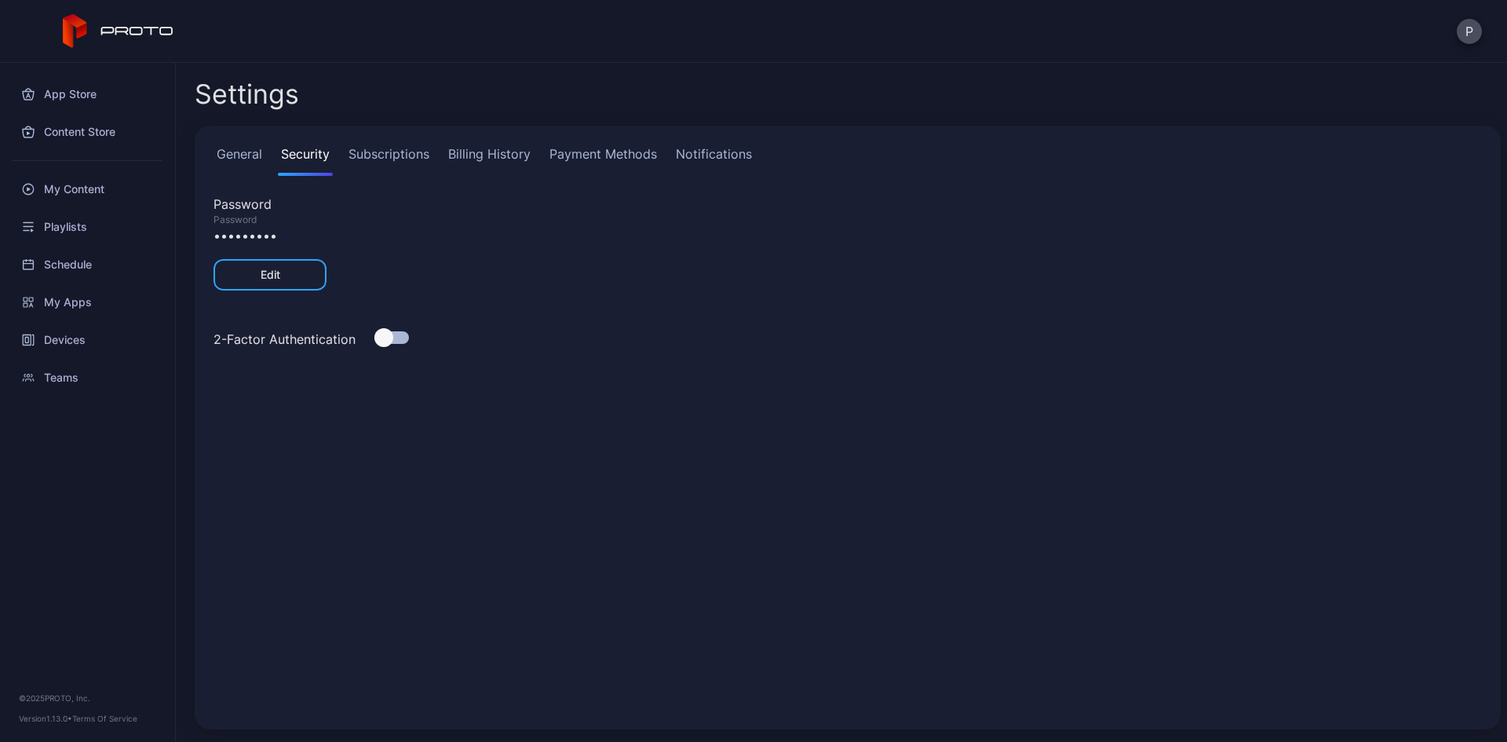
click at [385, 145] on link "Subscriptions" at bounding box center [388, 159] width 87 height 31
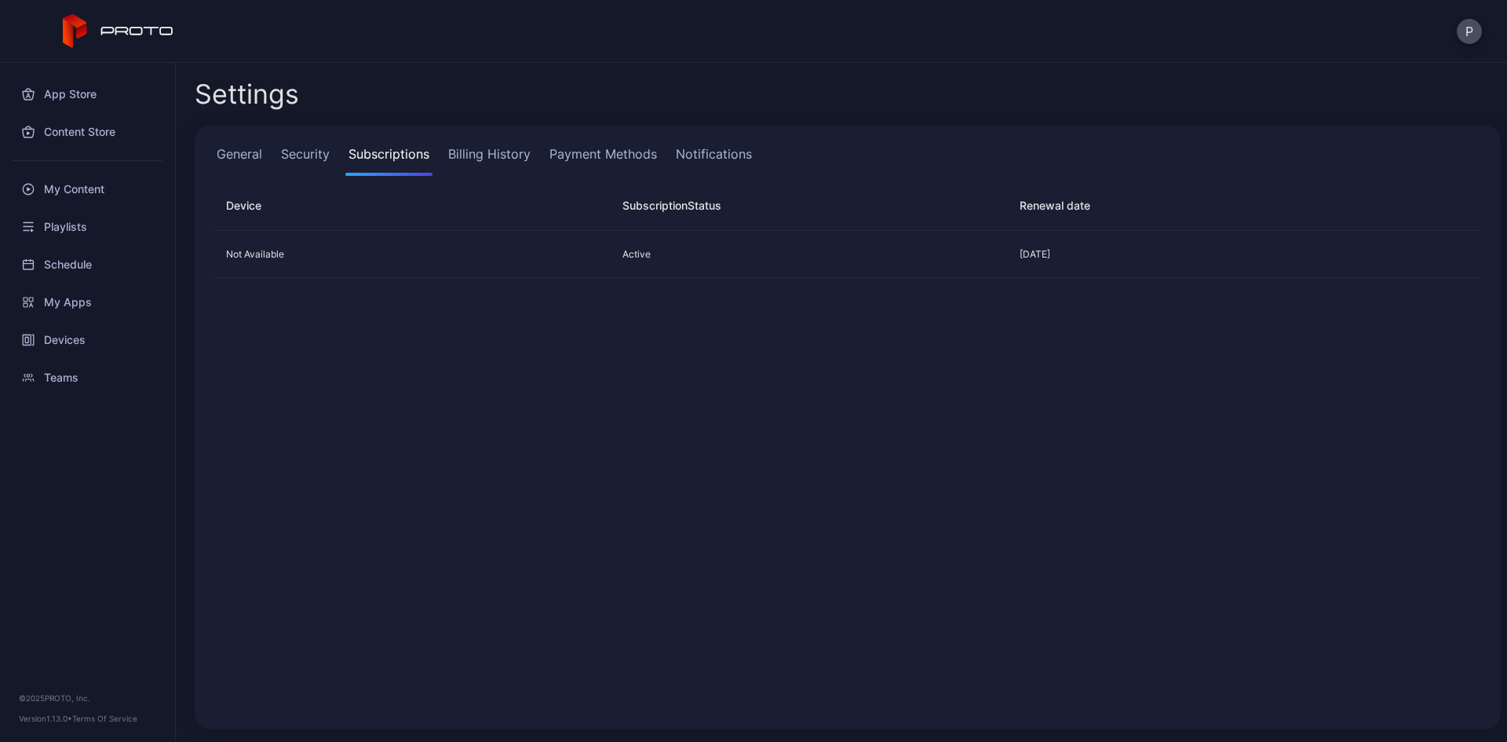
click at [474, 150] on link "Billing History" at bounding box center [489, 159] width 89 height 31
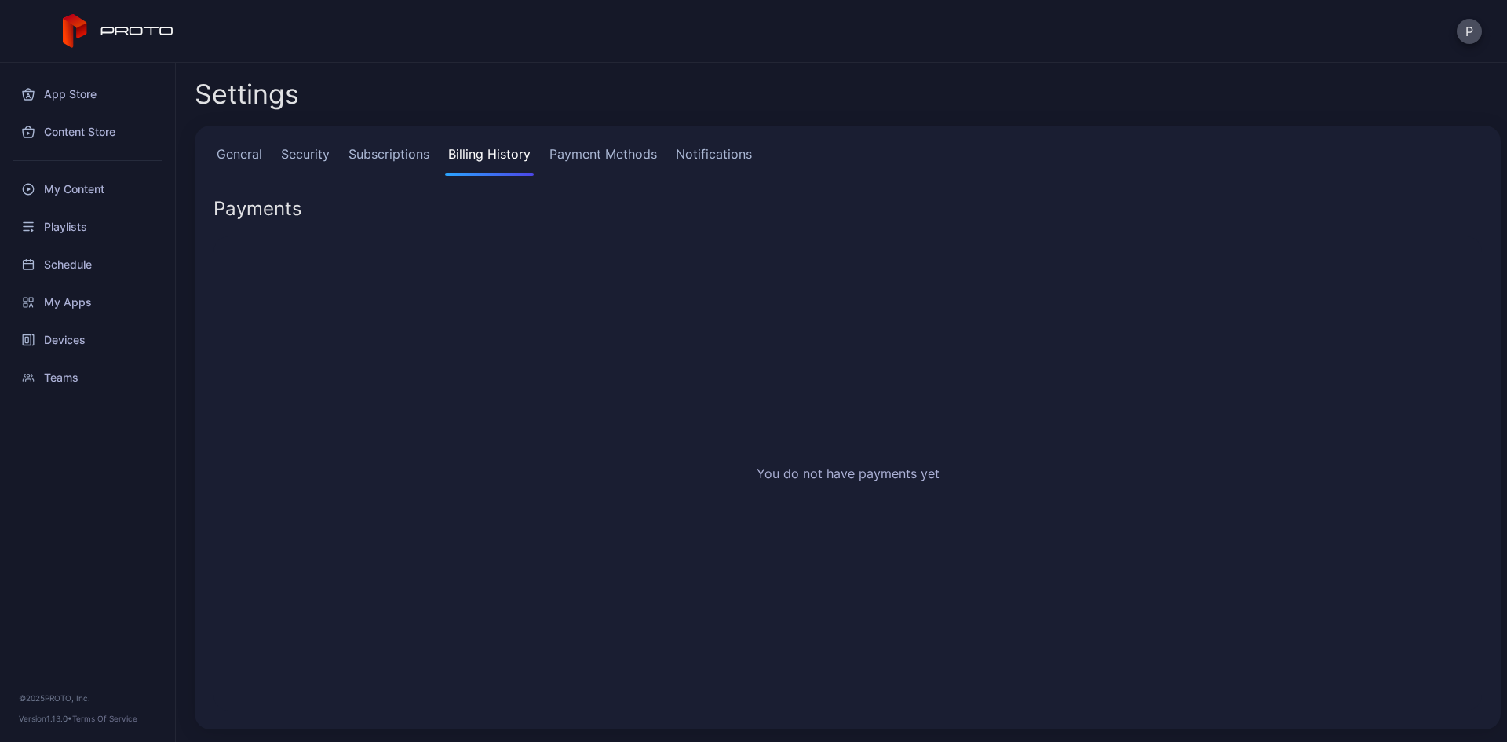
click at [590, 147] on link "Payment Methods" at bounding box center [603, 159] width 114 height 31
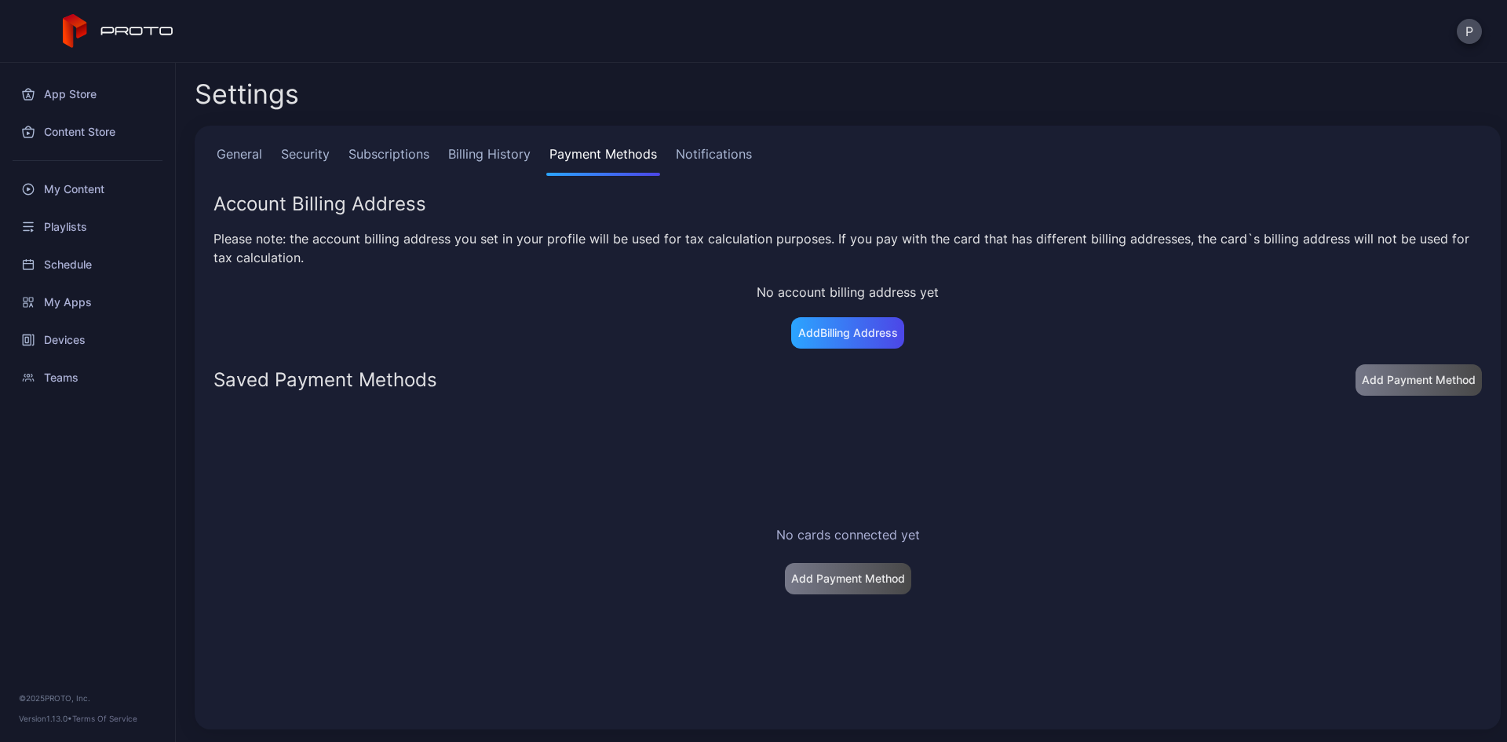
click at [724, 157] on link "Notifications" at bounding box center [714, 159] width 82 height 31
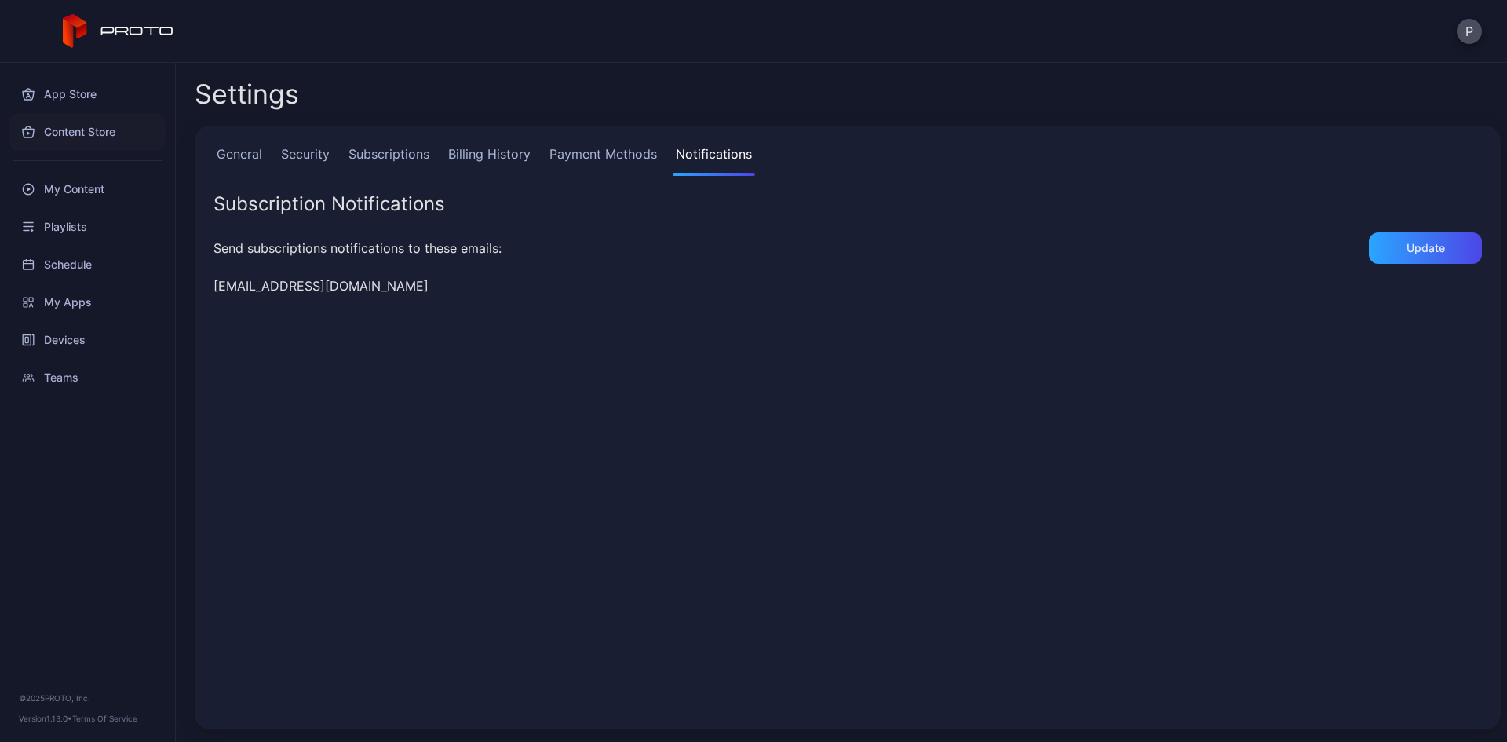
click at [68, 145] on div "Content Store" at bounding box center [87, 132] width 156 height 38
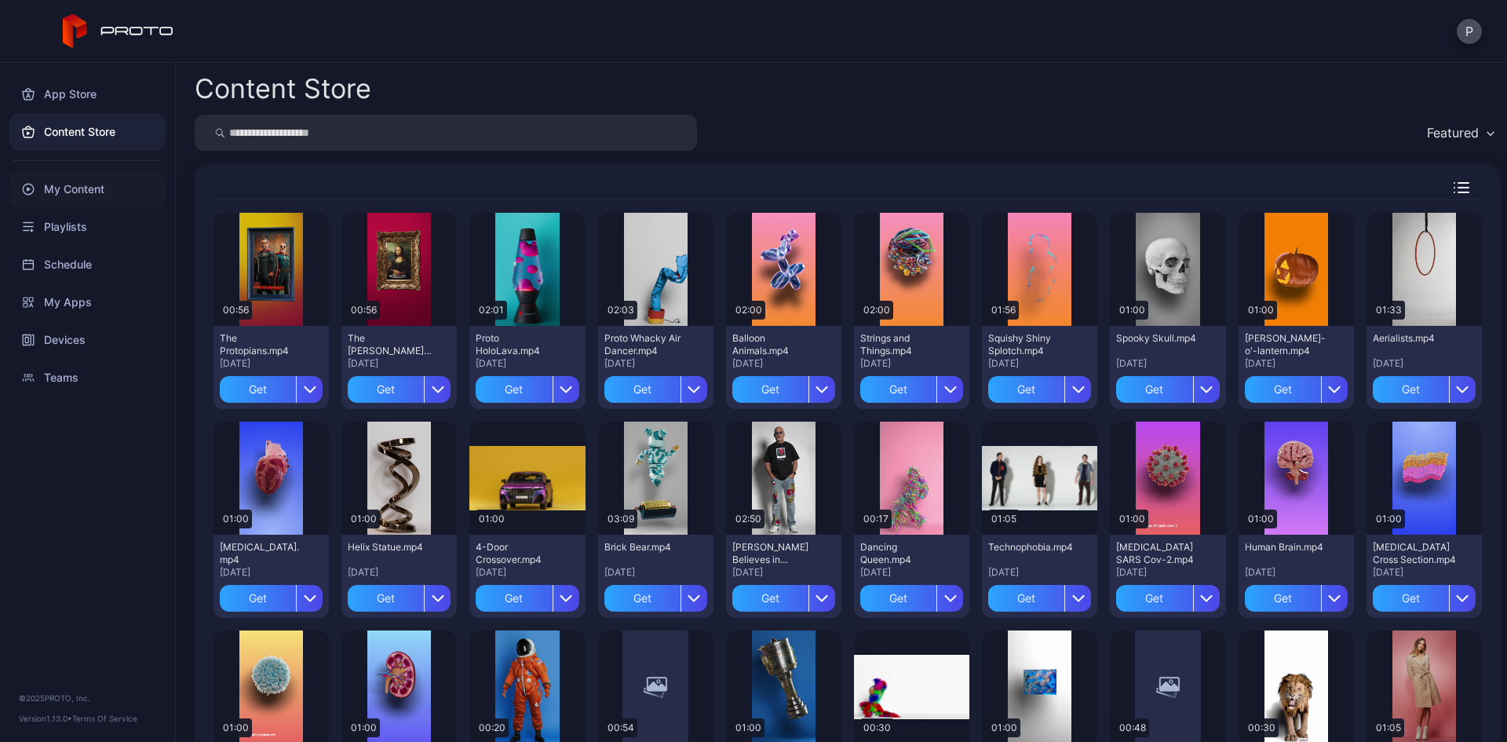
click at [72, 184] on div "My Content" at bounding box center [87, 189] width 156 height 38
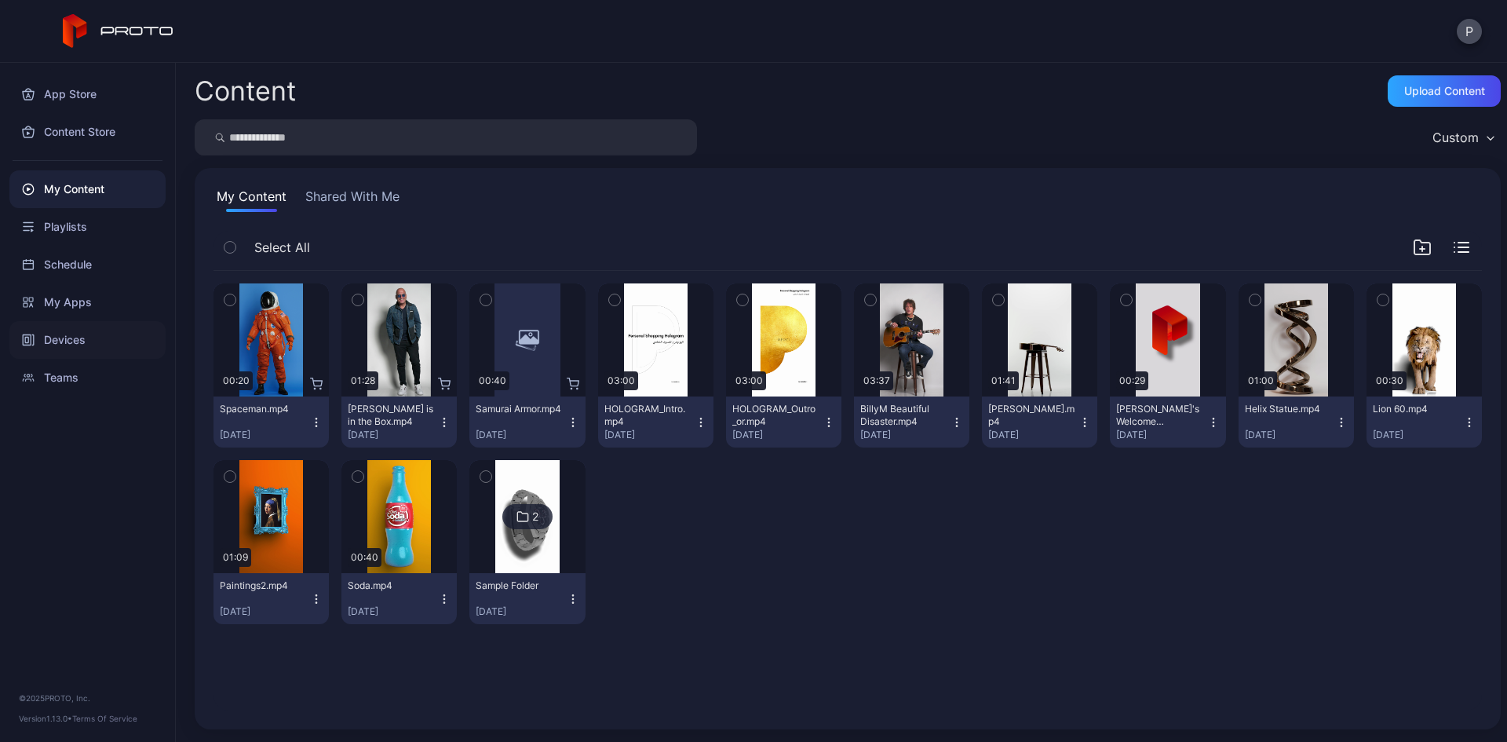
click at [60, 354] on div "Devices" at bounding box center [87, 340] width 156 height 38
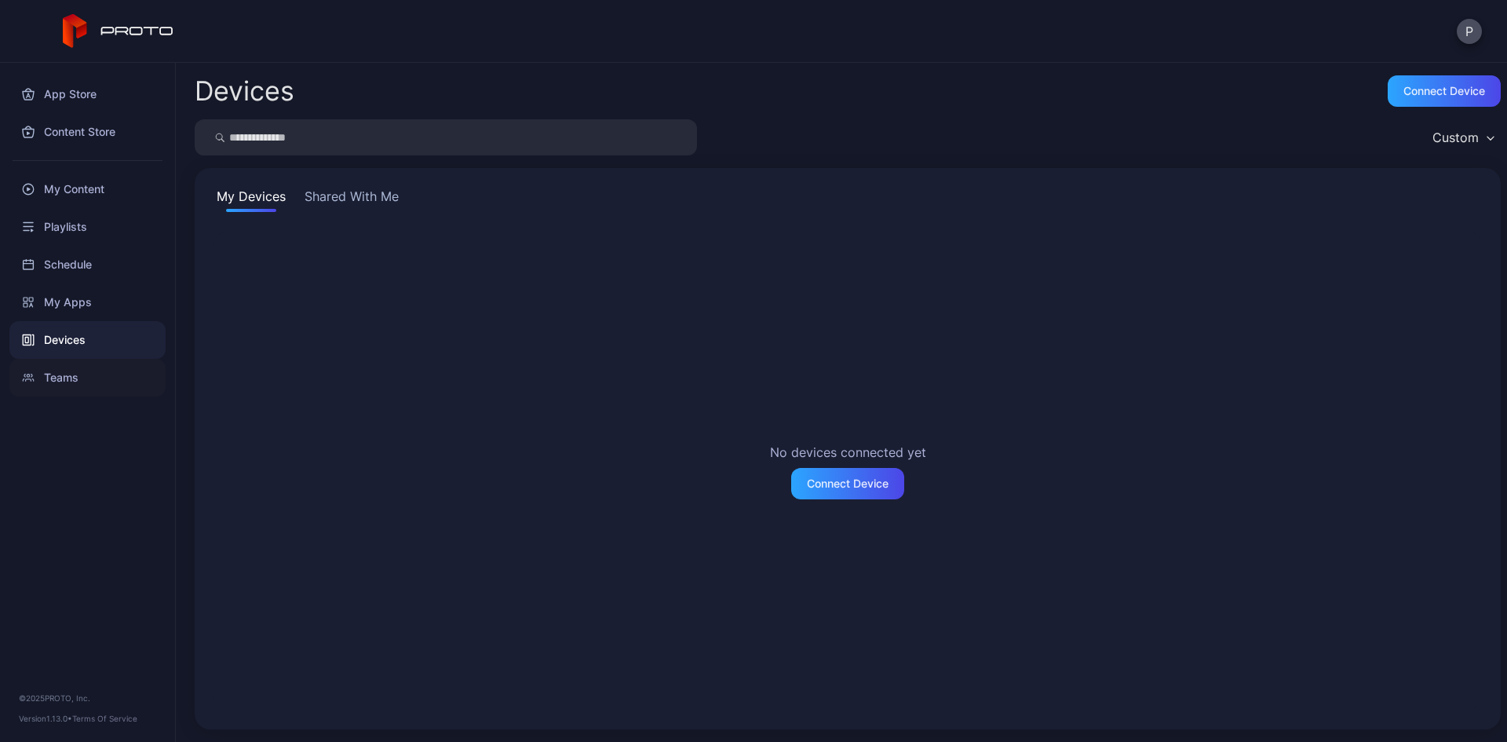
click at [65, 376] on div "Teams" at bounding box center [87, 378] width 156 height 38
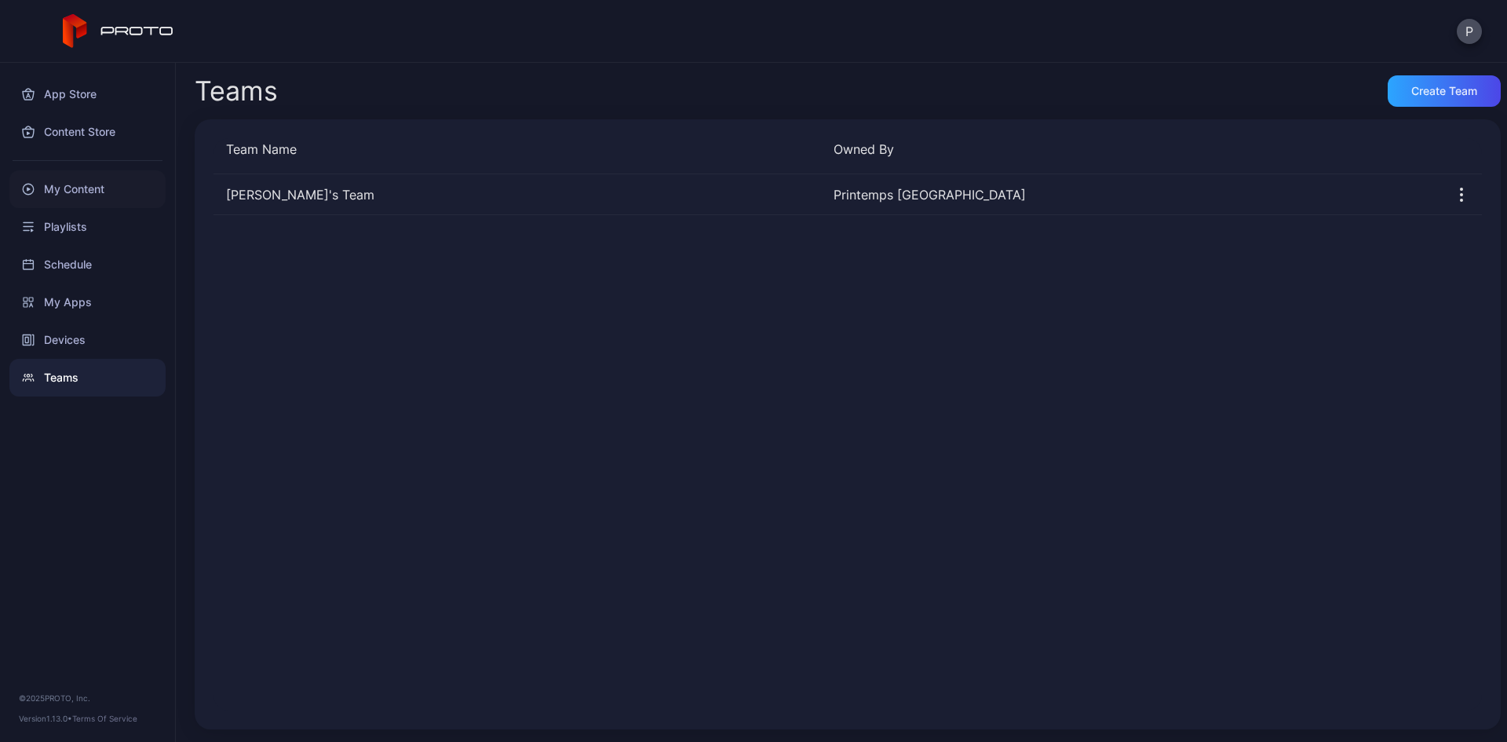
click at [62, 181] on div "My Content" at bounding box center [87, 189] width 156 height 38
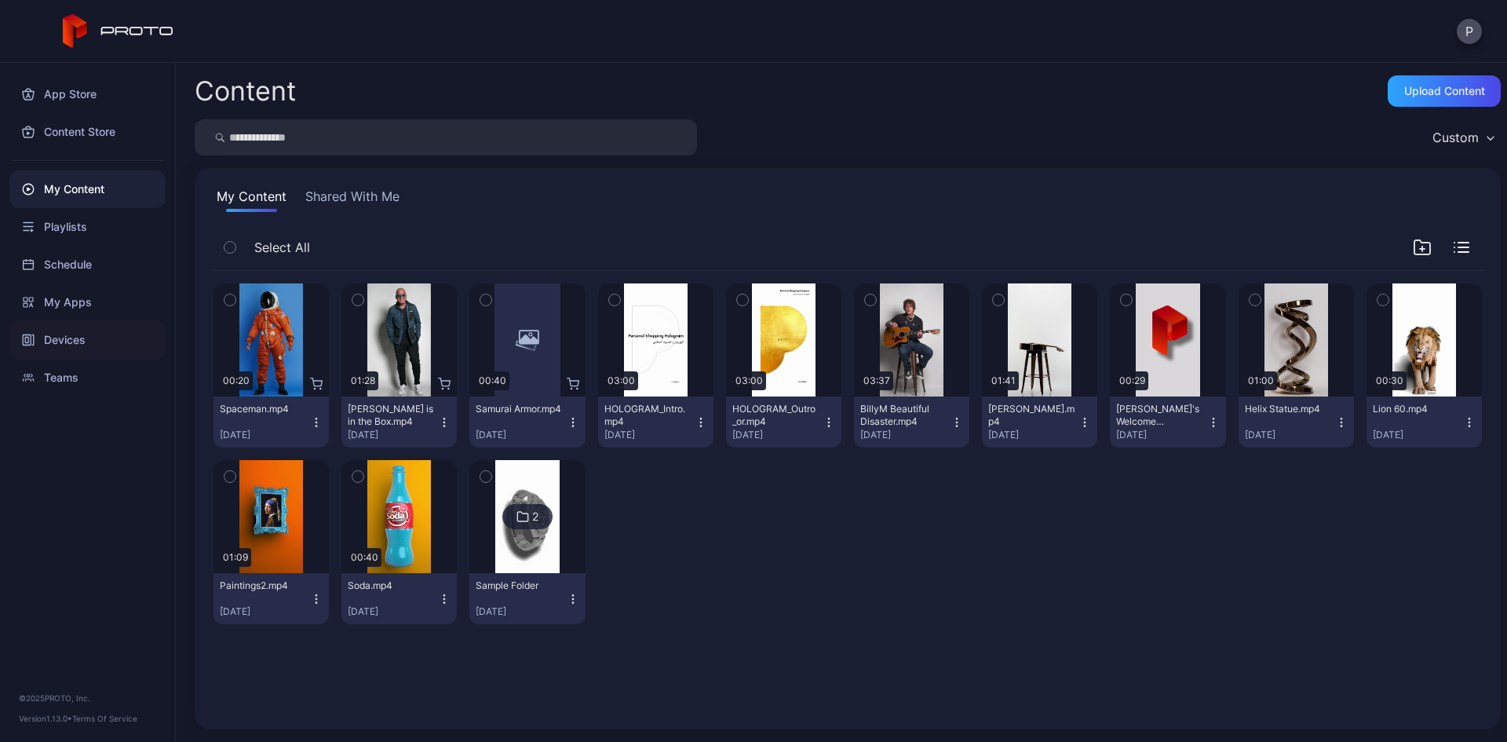
click at [15, 342] on div "Devices" at bounding box center [87, 340] width 156 height 38
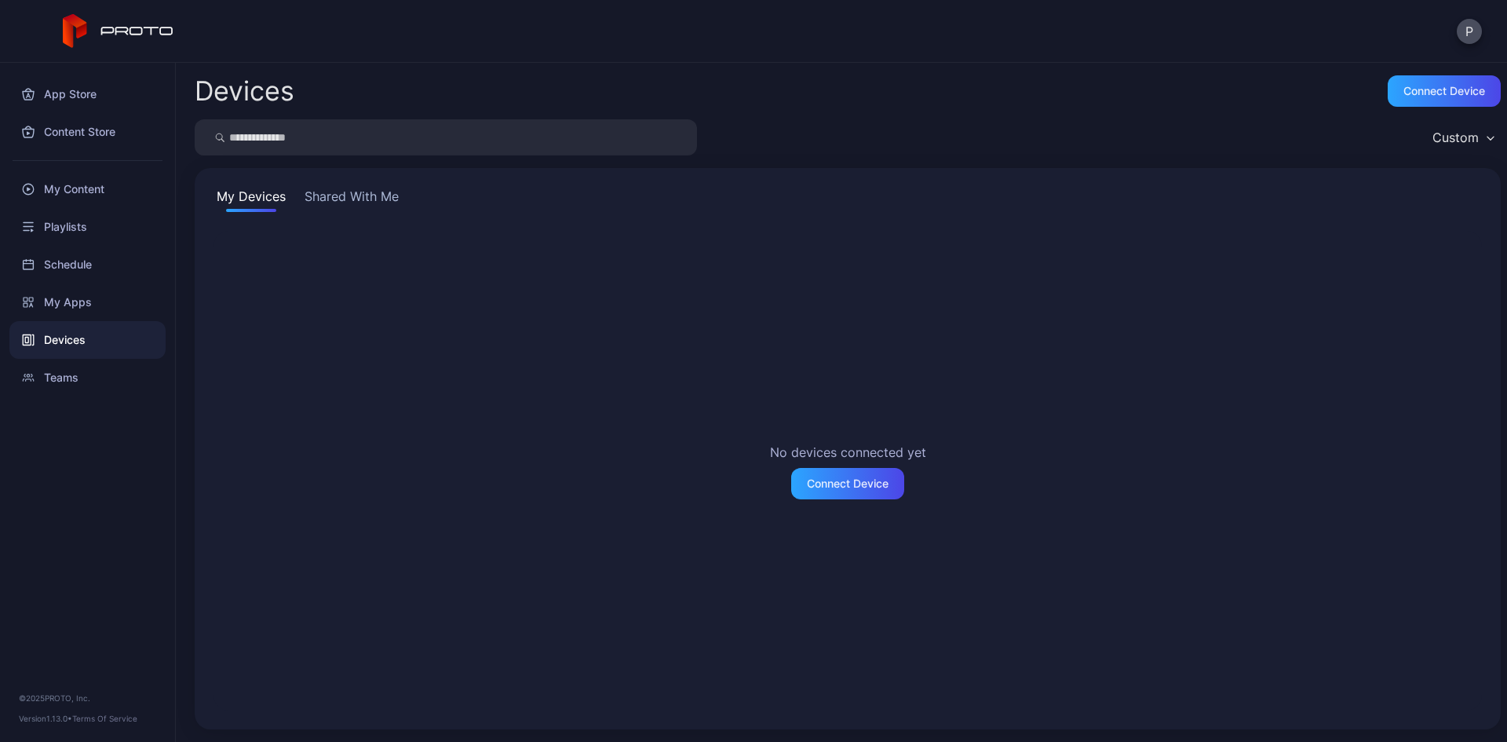
click at [340, 192] on button "Shared With Me" at bounding box center [351, 199] width 100 height 25
click at [275, 195] on button "My Devices" at bounding box center [250, 199] width 75 height 25
click at [100, 99] on div "App Store" at bounding box center [87, 94] width 156 height 38
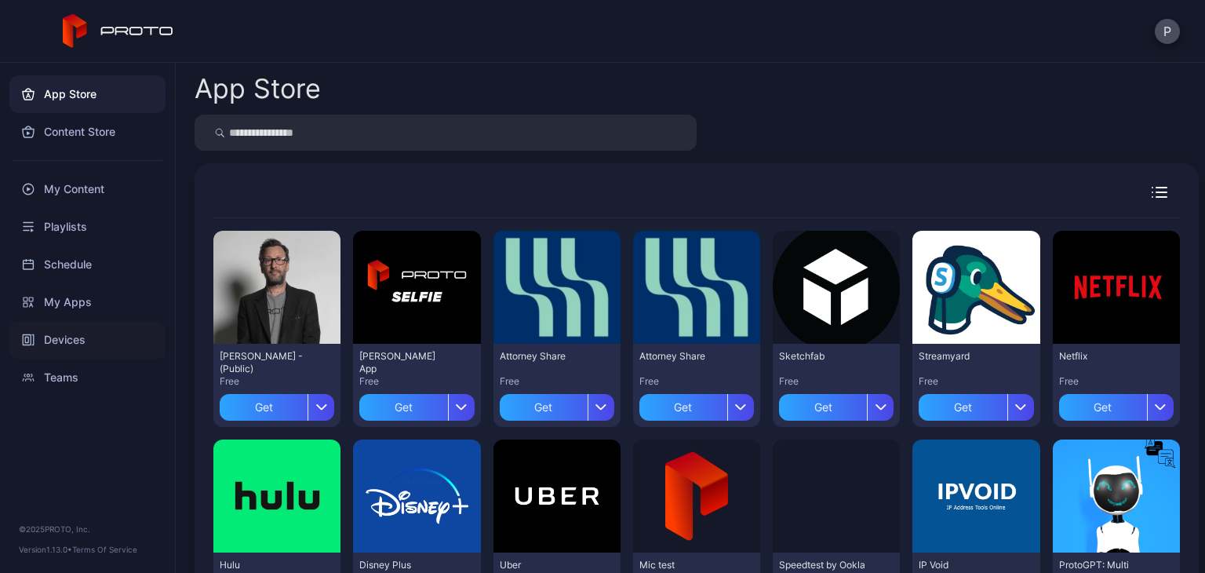
click at [67, 346] on div "Devices" at bounding box center [87, 340] width 156 height 38
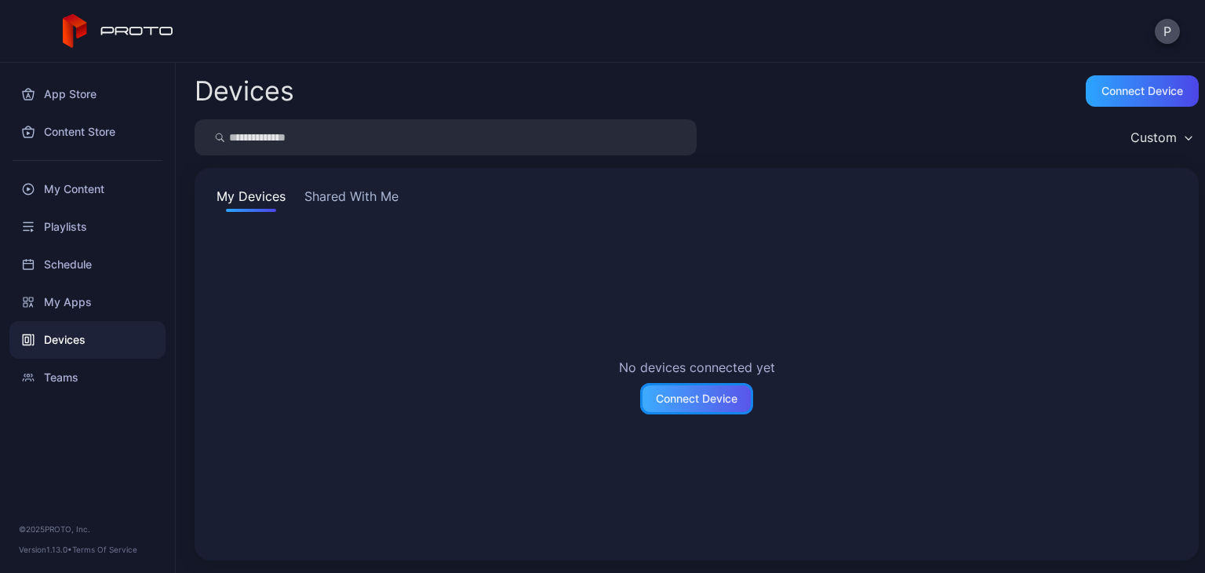
click at [688, 388] on div "Connect Device" at bounding box center [696, 398] width 113 height 31
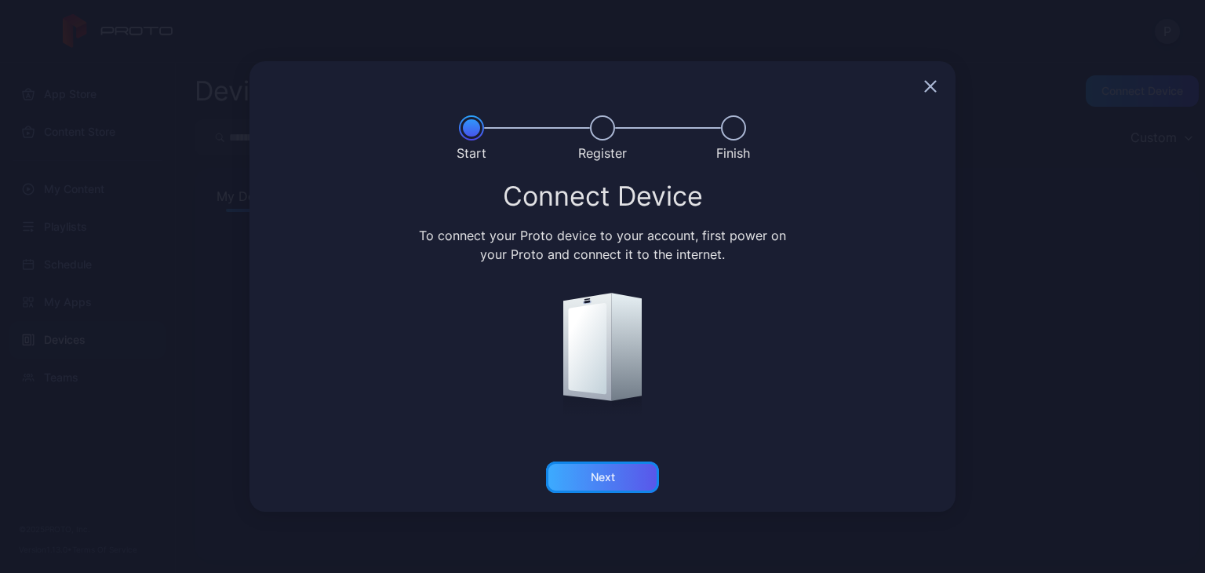
click at [612, 480] on div "Next" at bounding box center [603, 477] width 24 height 13
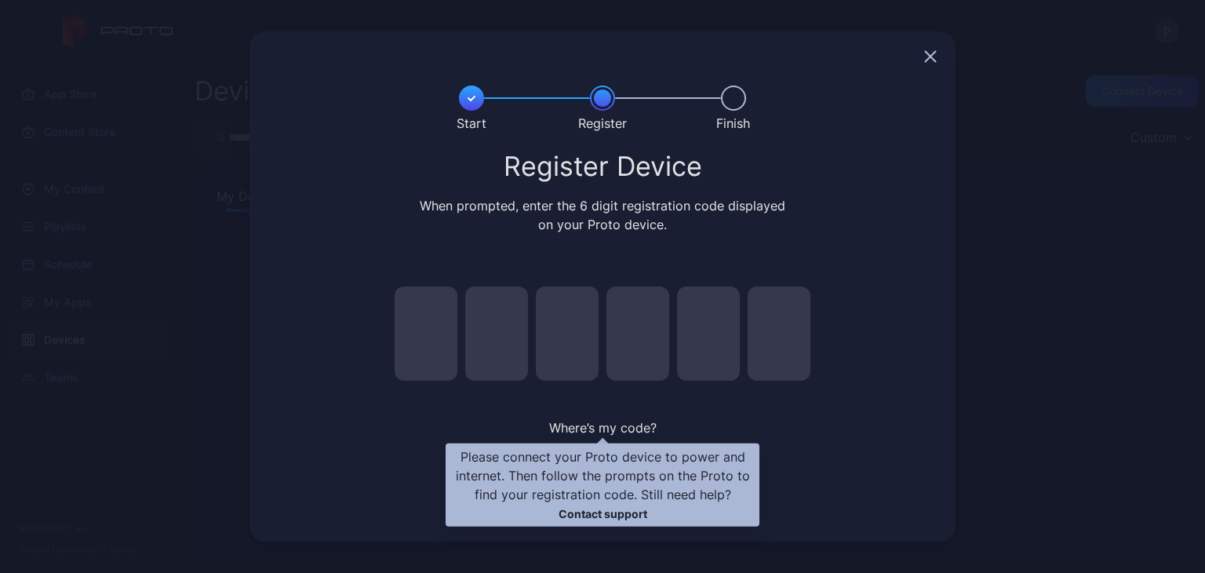
click at [597, 514] on link "Contact support" at bounding box center [603, 513] width 89 height 13
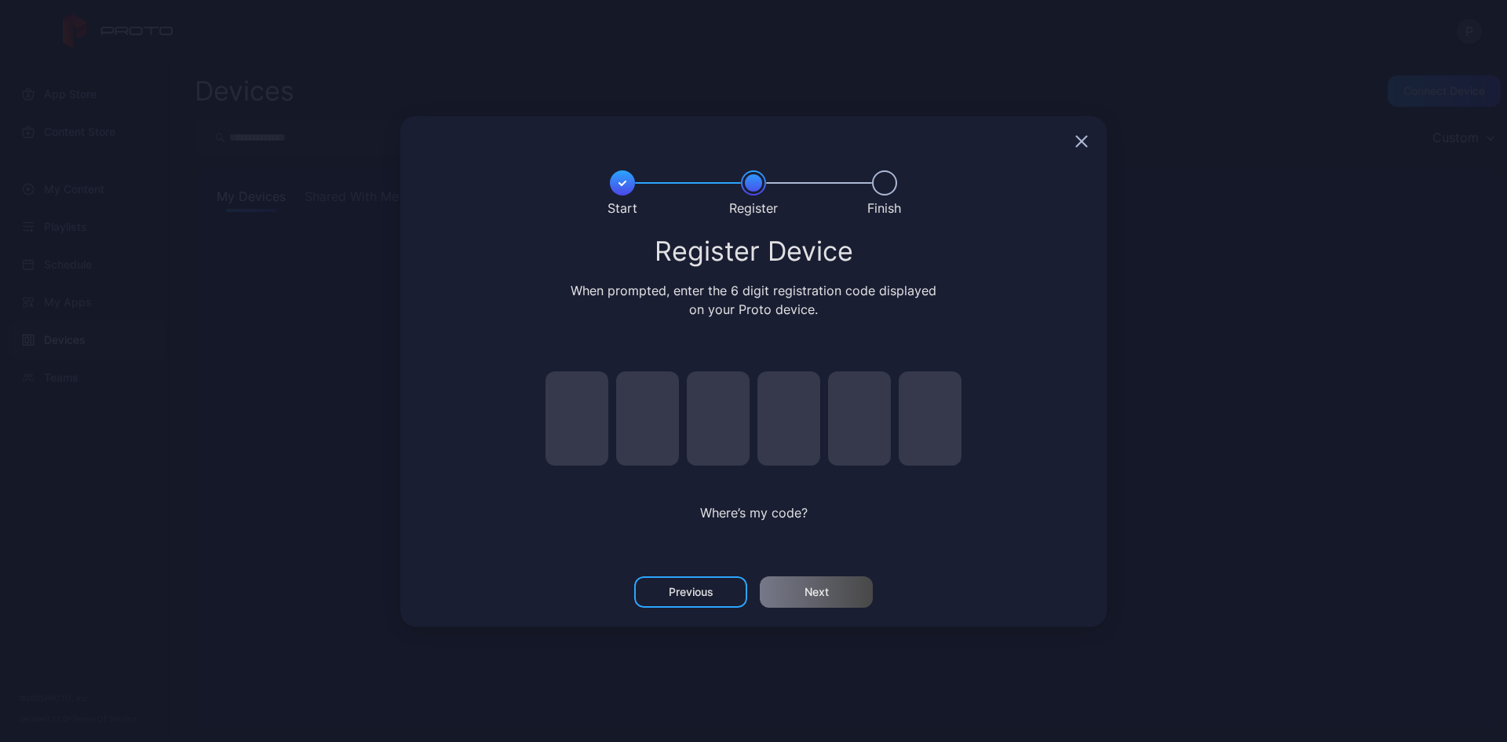
click at [1085, 137] on icon "button" at bounding box center [1082, 141] width 10 height 10
